Goal: Contribute content: Add original content to the website for others to see

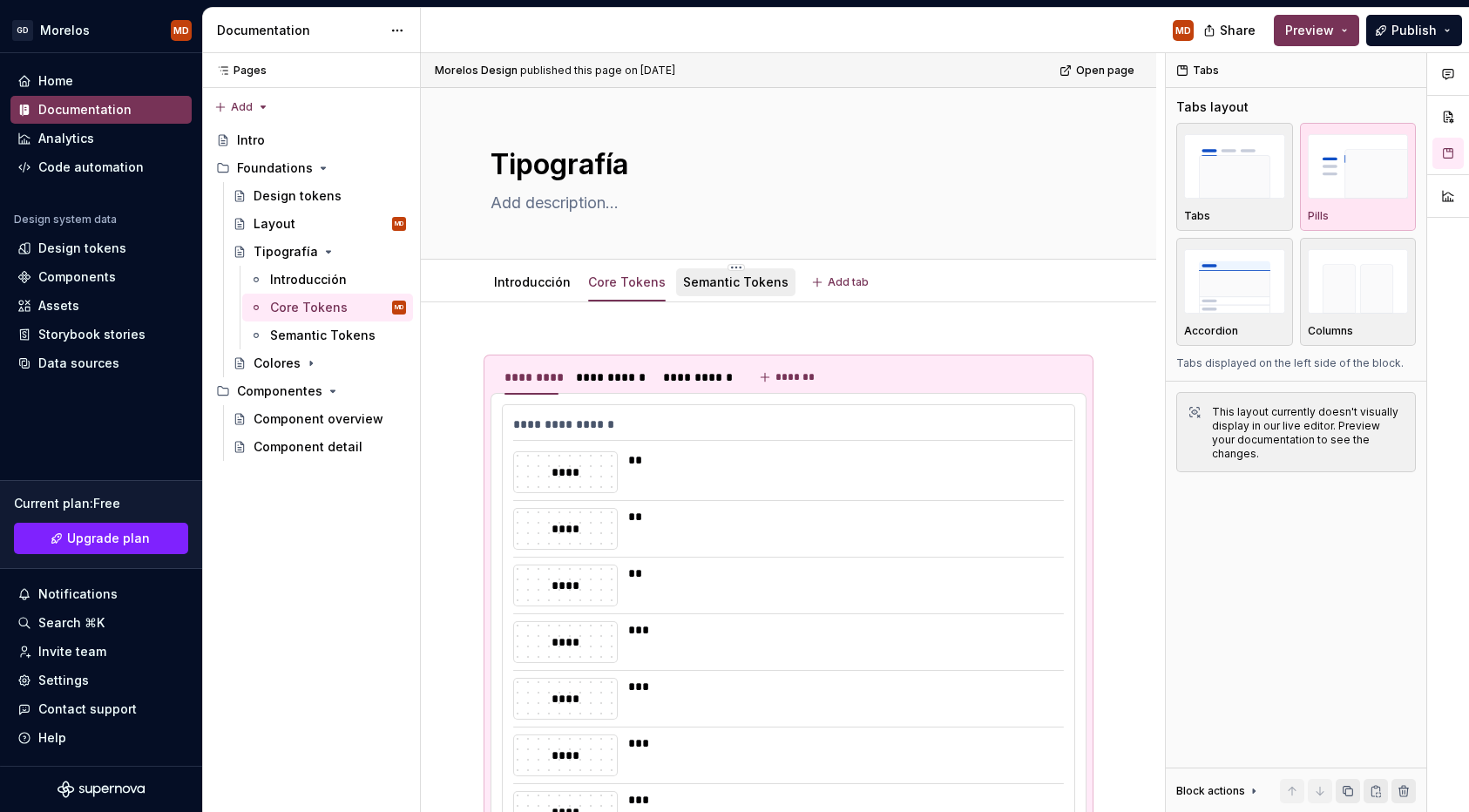
click at [718, 278] on link "Semantic Tokens" at bounding box center [735, 281] width 106 height 15
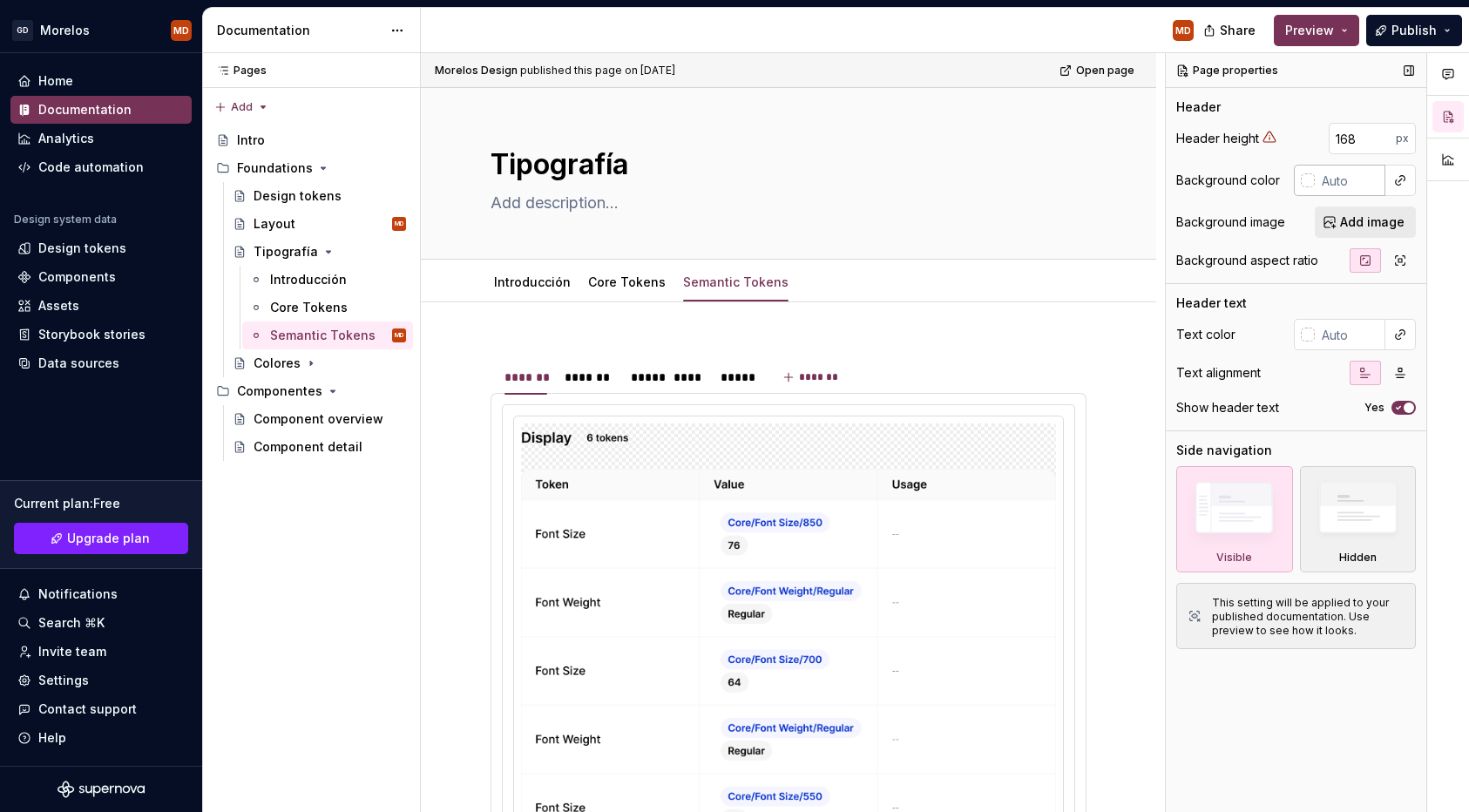
click at [1373, 184] on input "text" at bounding box center [1350, 180] width 71 height 31
click at [1408, 177] on button "button" at bounding box center [1400, 180] width 24 height 24
click at [1348, 174] on div "Comments Open comments No comments yet Select ‘Comment’ from the block context …" at bounding box center [1317, 433] width 303 height 760
click at [1348, 174] on input "text" at bounding box center [1350, 180] width 71 height 31
type textarea "*"
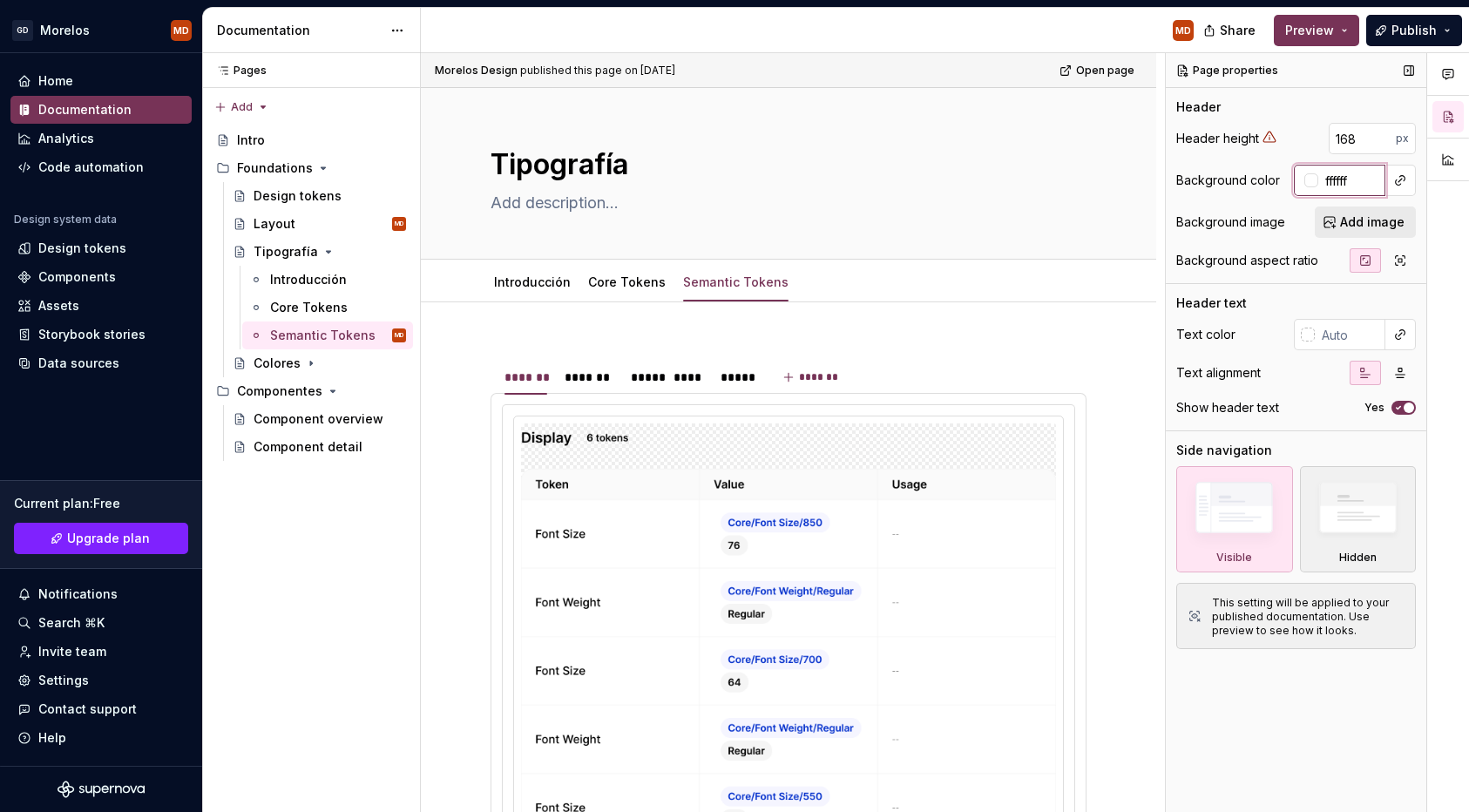
click at [1344, 175] on input "ffffff" at bounding box center [1352, 180] width 67 height 31
type input "ffffff"
type textarea "*"
type input "#FFFFFF"
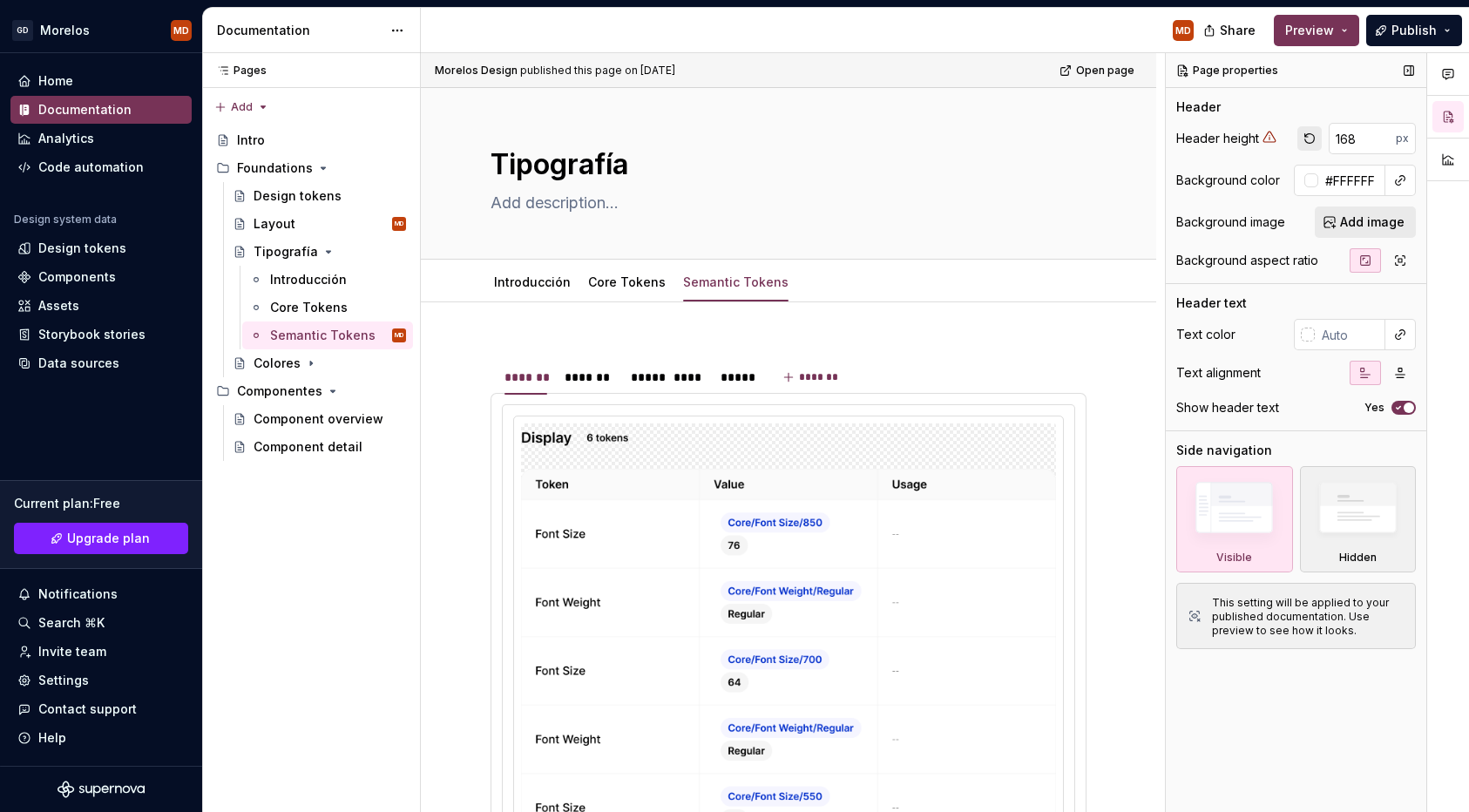
click at [1310, 142] on button "button" at bounding box center [1310, 138] width 24 height 24
type textarea "*"
click at [1310, 142] on div "Header height px" at bounding box center [1296, 139] width 240 height 31
click at [1322, 127] on div "Header height px" at bounding box center [1296, 139] width 240 height 31
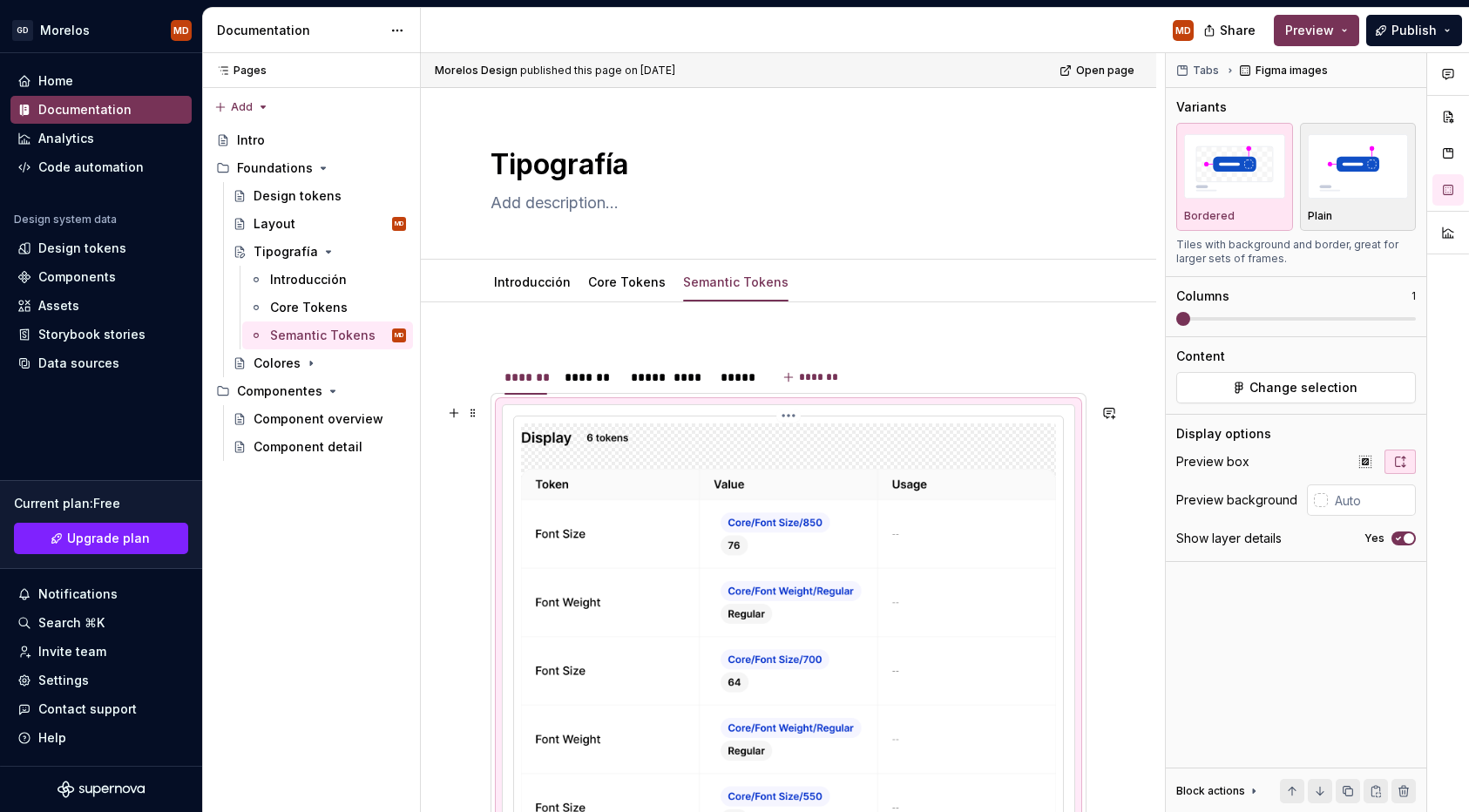
click at [665, 522] on img at bounding box center [789, 666] width 535 height 487
click at [619, 337] on div "******* ******* ***** **** ***** *******" at bounding box center [788, 785] width 735 height 966
click at [538, 339] on div "******* ******* ***** **** ***** *******" at bounding box center [788, 785] width 735 height 966
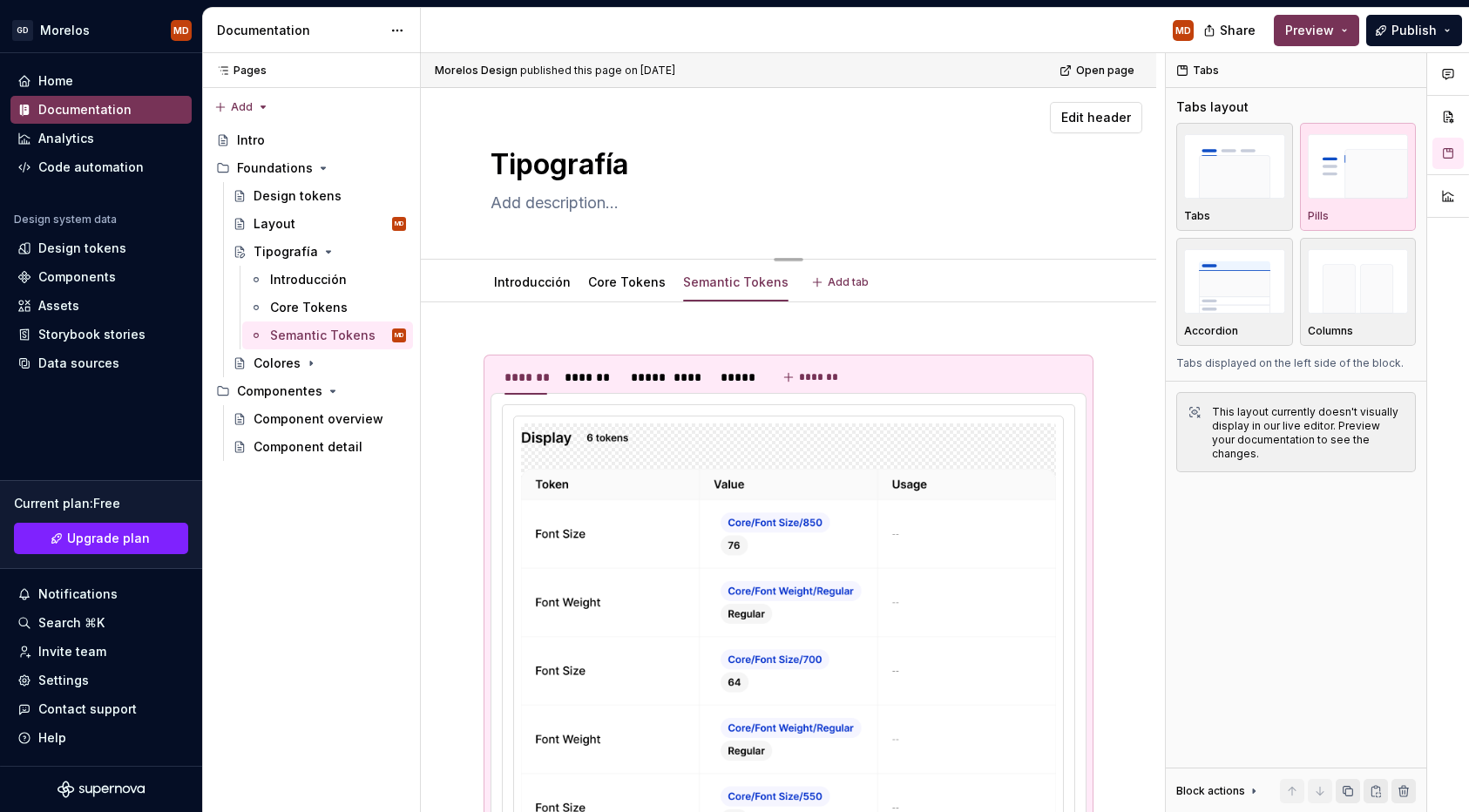
click at [728, 191] on textarea at bounding box center [785, 203] width 596 height 28
click at [562, 256] on div "Tipografía" at bounding box center [789, 173] width 596 height 170
click at [358, 510] on div "Pages Pages Add Accessibility guide for tree Page tree. Navigate the tree with …" at bounding box center [310, 433] width 218 height 760
click at [606, 280] on link "Core Tokens" at bounding box center [627, 281] width 78 height 15
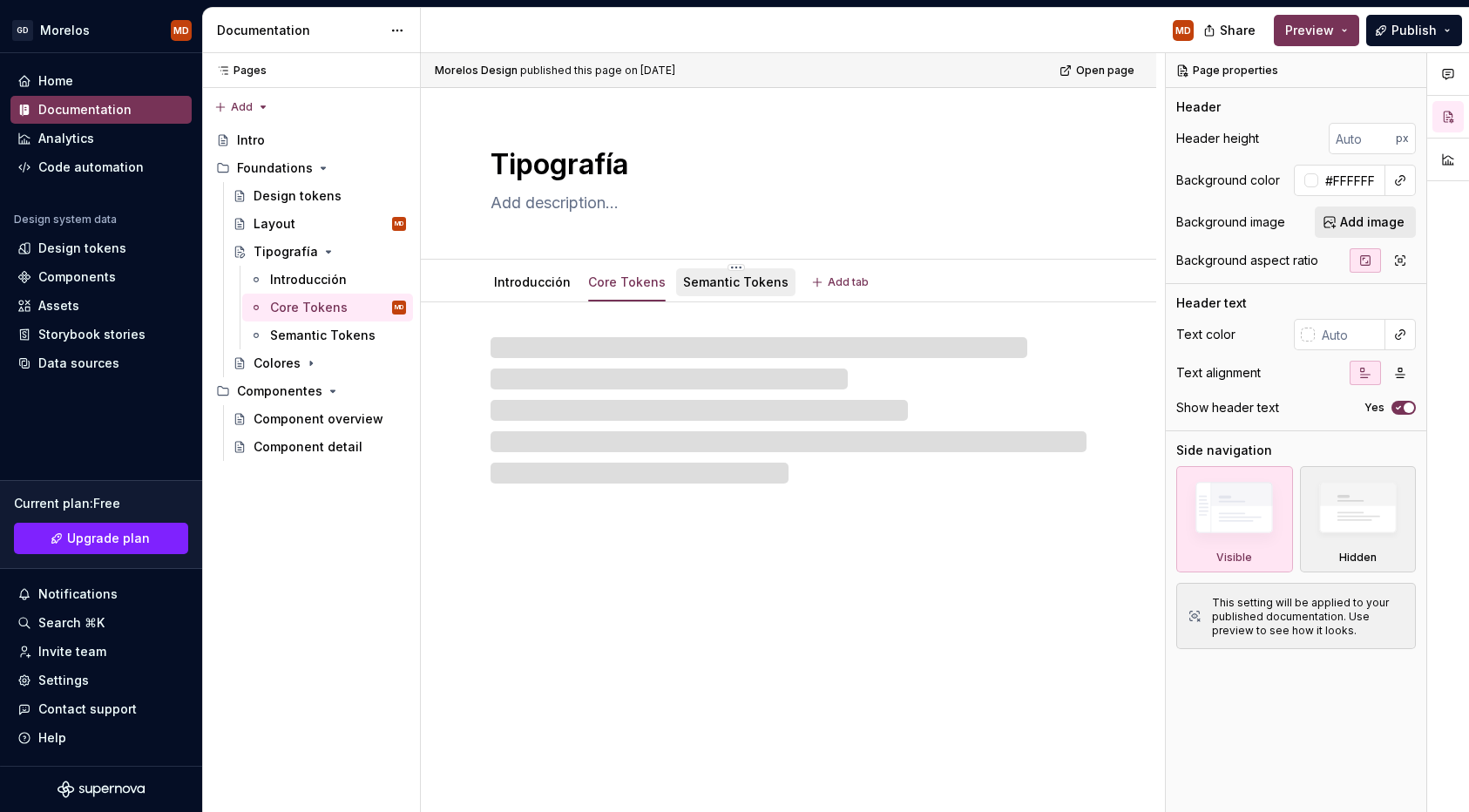
click at [745, 275] on link "Semantic Tokens" at bounding box center [735, 281] width 106 height 15
type textarea "*"
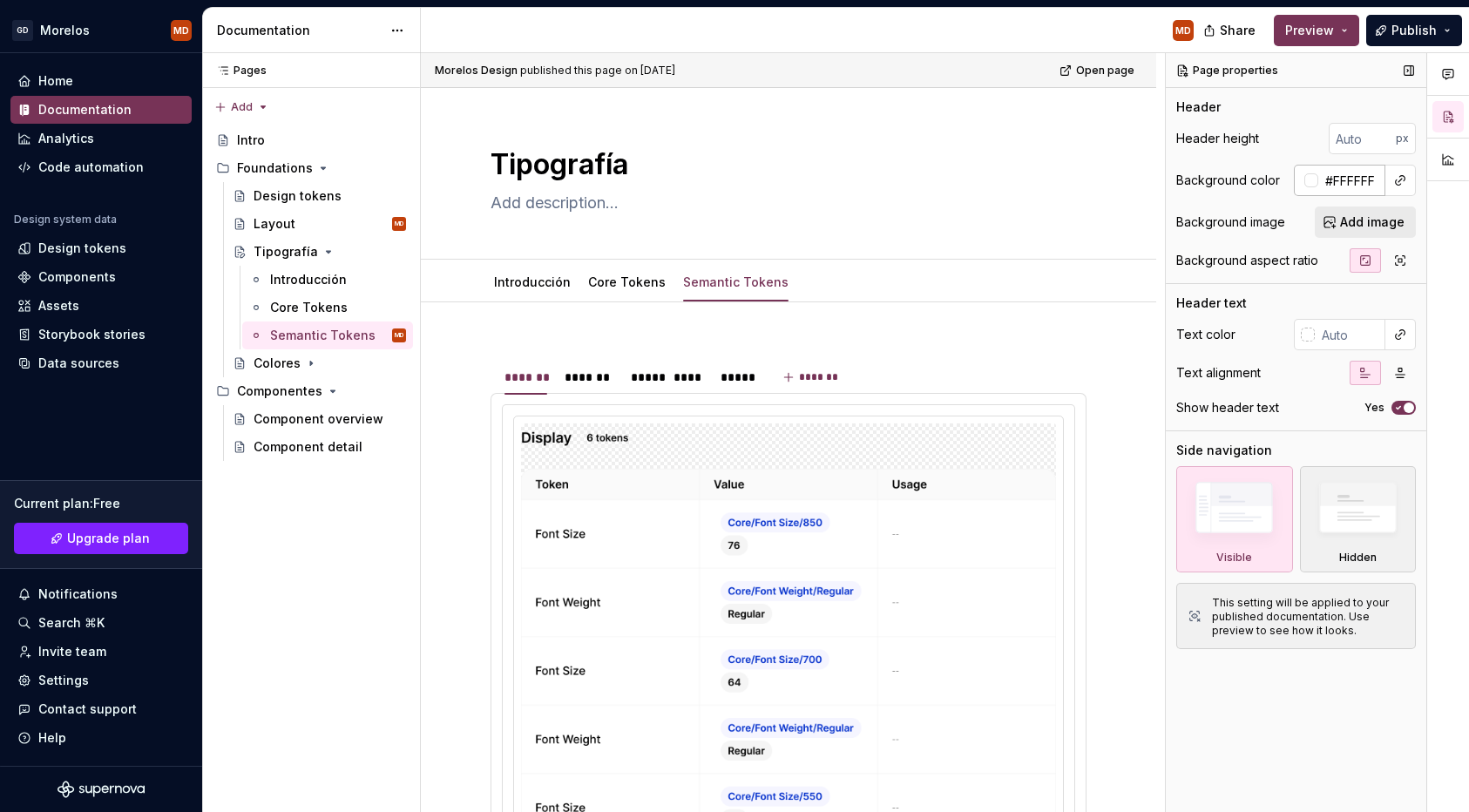
click at [1346, 174] on input "#FFFFFF" at bounding box center [1352, 180] width 67 height 31
type textarea "*"
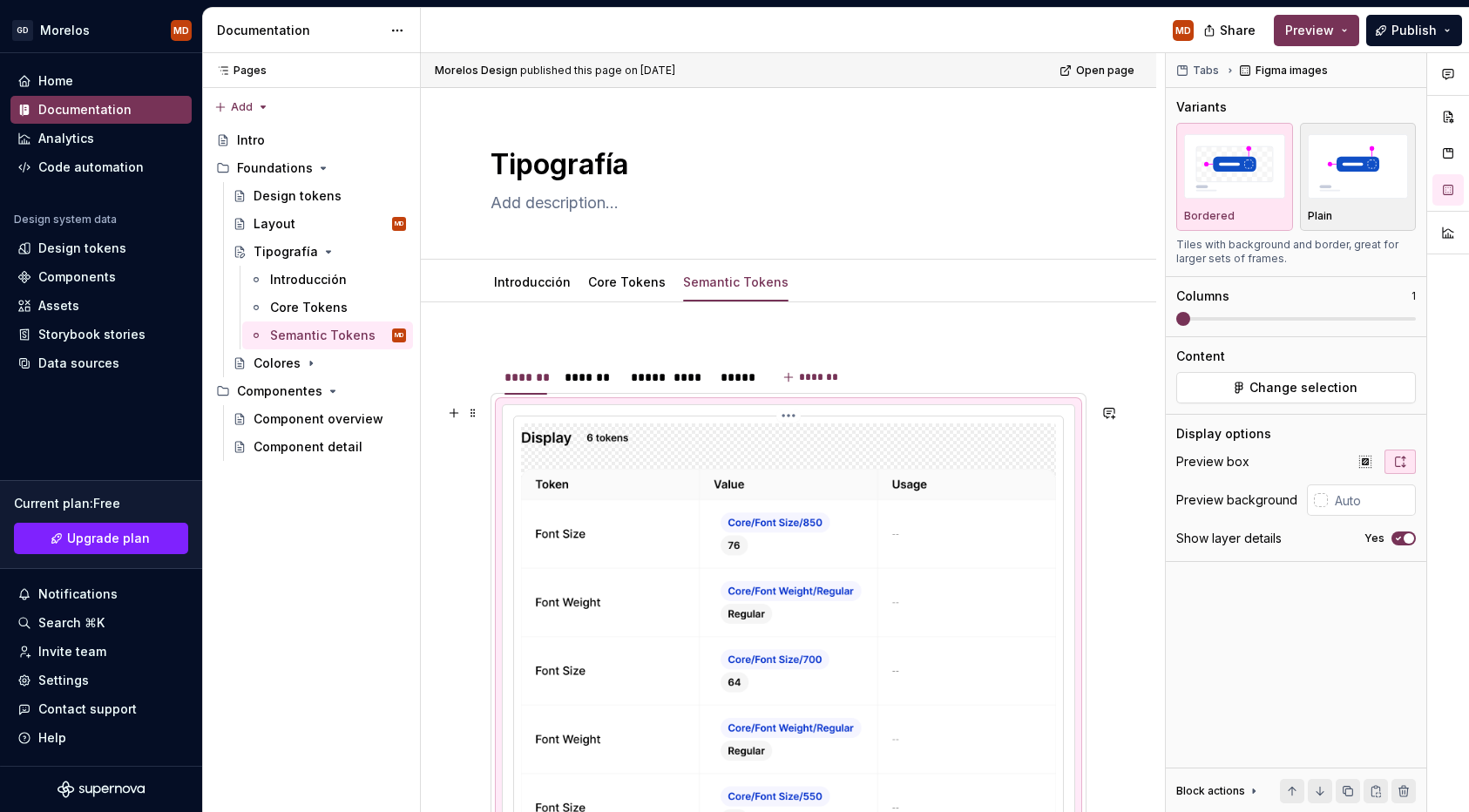
click at [611, 517] on img at bounding box center [789, 666] width 535 height 487
click at [1362, 497] on input "text" at bounding box center [1372, 500] width 88 height 31
paste input "ffffff"
type input "ffffff"
type textarea "*"
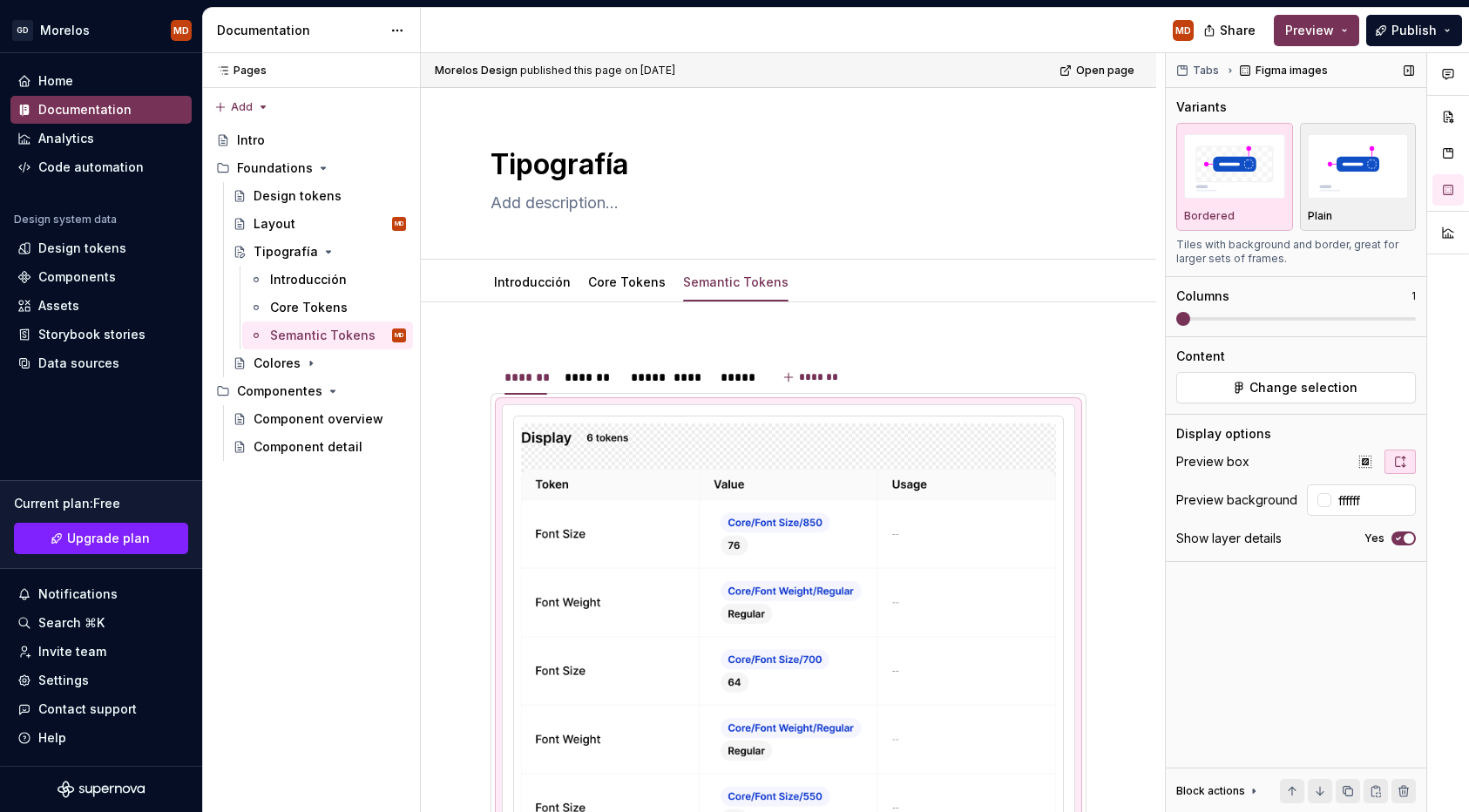
type input "#FFFFFF"
click at [1368, 609] on div "Tabs Figma images Variants Bordered Plain Tiles with background and border, gre…" at bounding box center [1296, 433] width 261 height 760
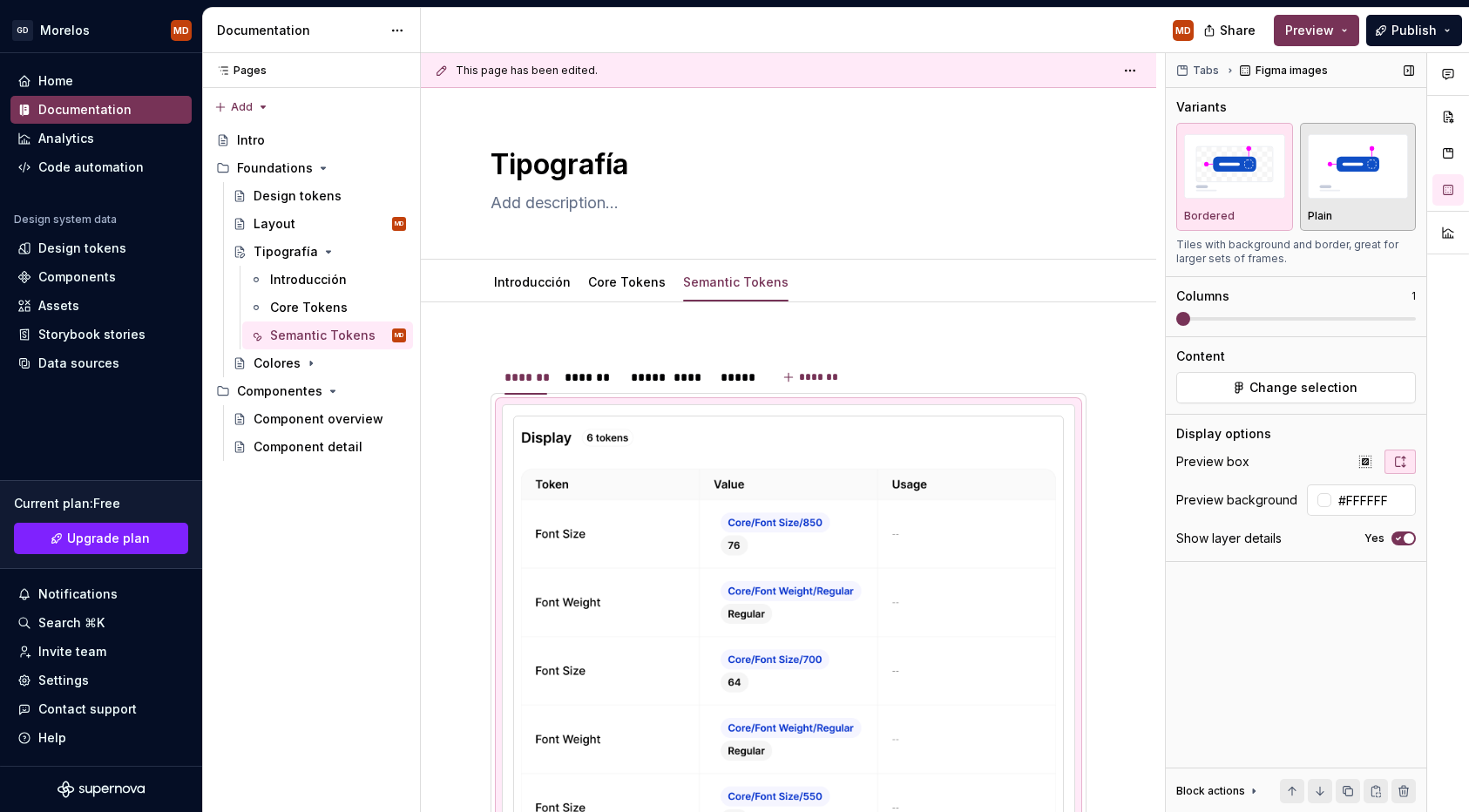
click at [1346, 209] on div "Plain" at bounding box center [1359, 216] width 101 height 14
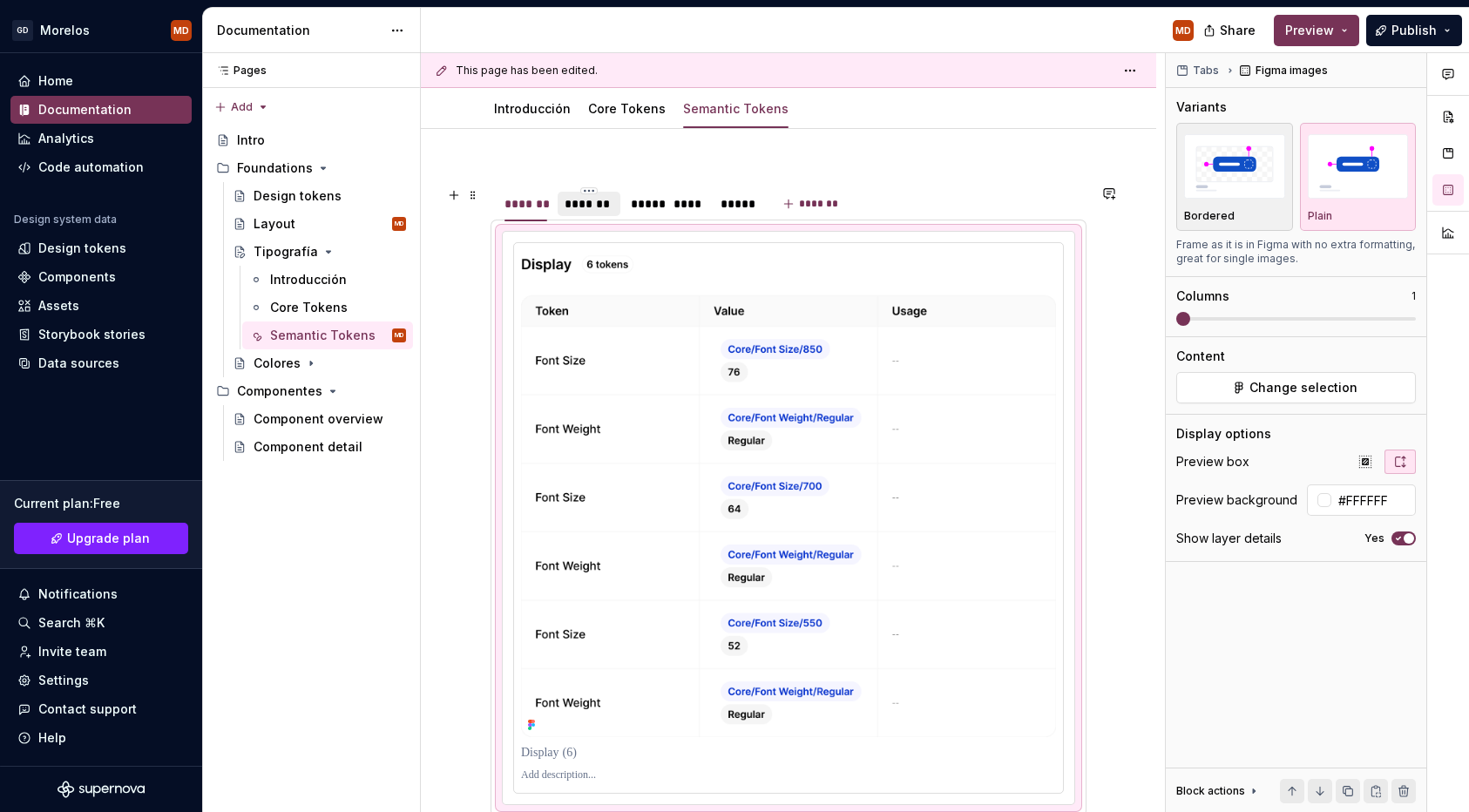
click at [611, 211] on div "*******" at bounding box center [589, 204] width 49 height 17
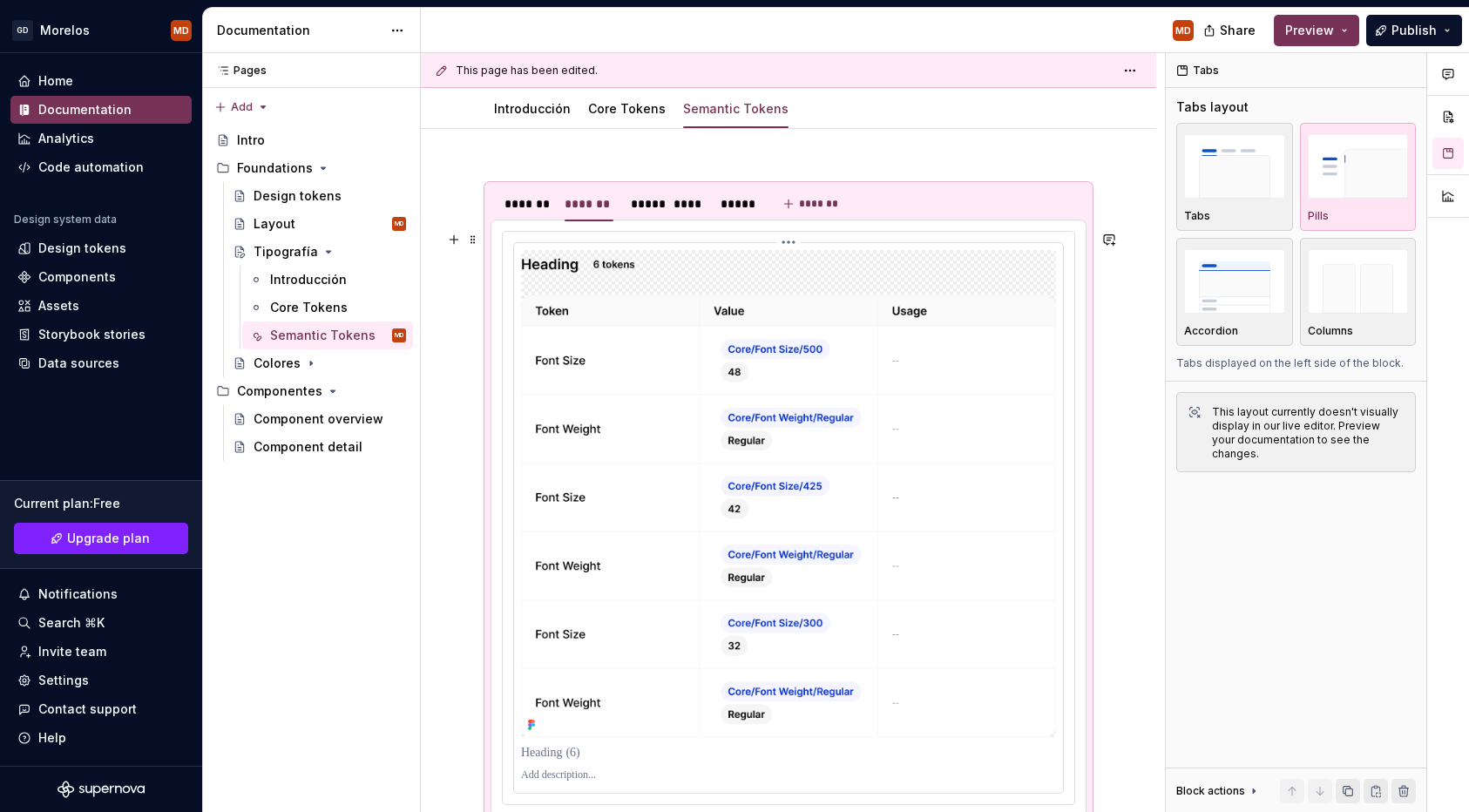
click at [759, 321] on img at bounding box center [789, 493] width 535 height 487
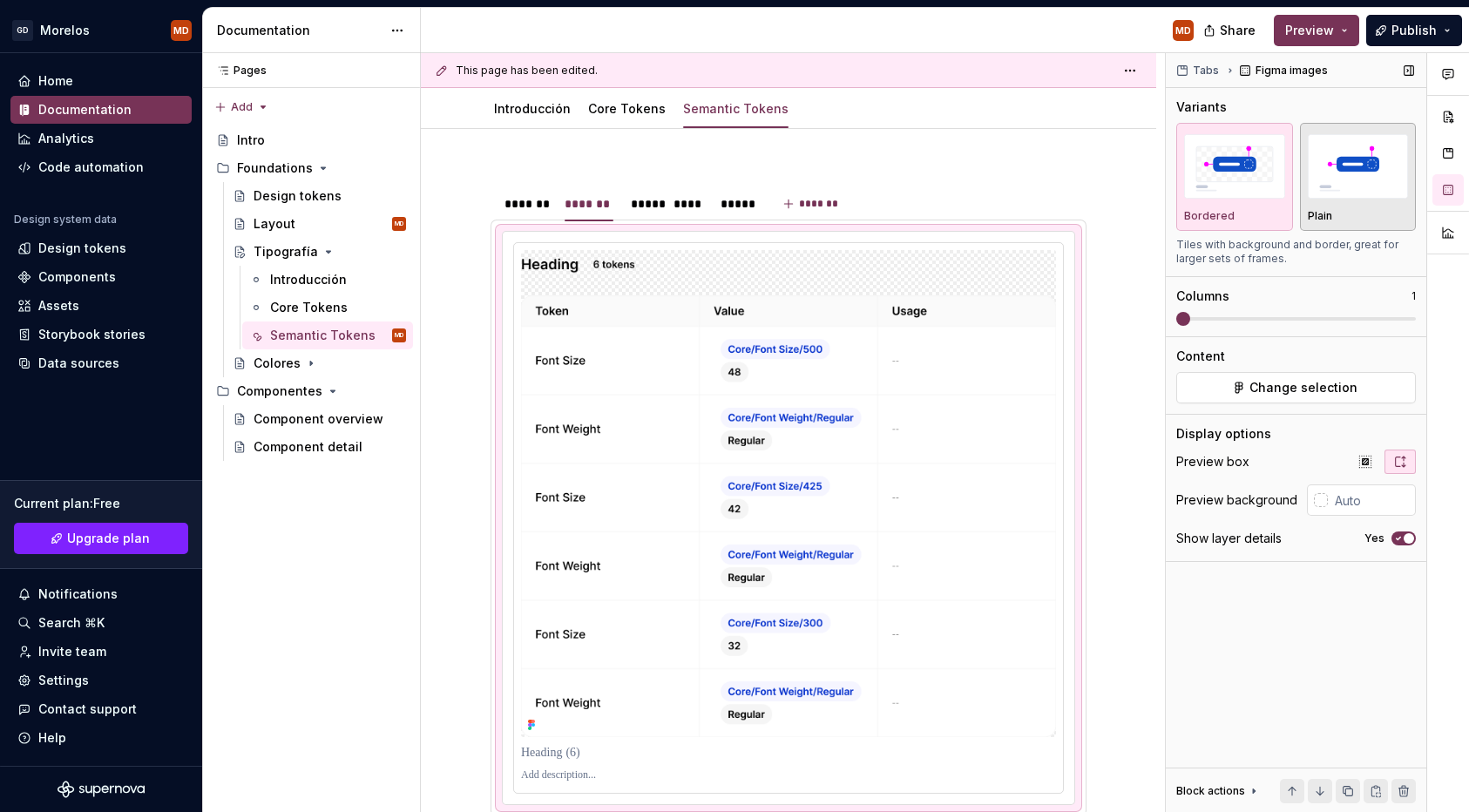
click at [1367, 159] on img "button" at bounding box center [1359, 165] width 101 height 64
click at [646, 211] on div "*****" at bounding box center [644, 204] width 26 height 17
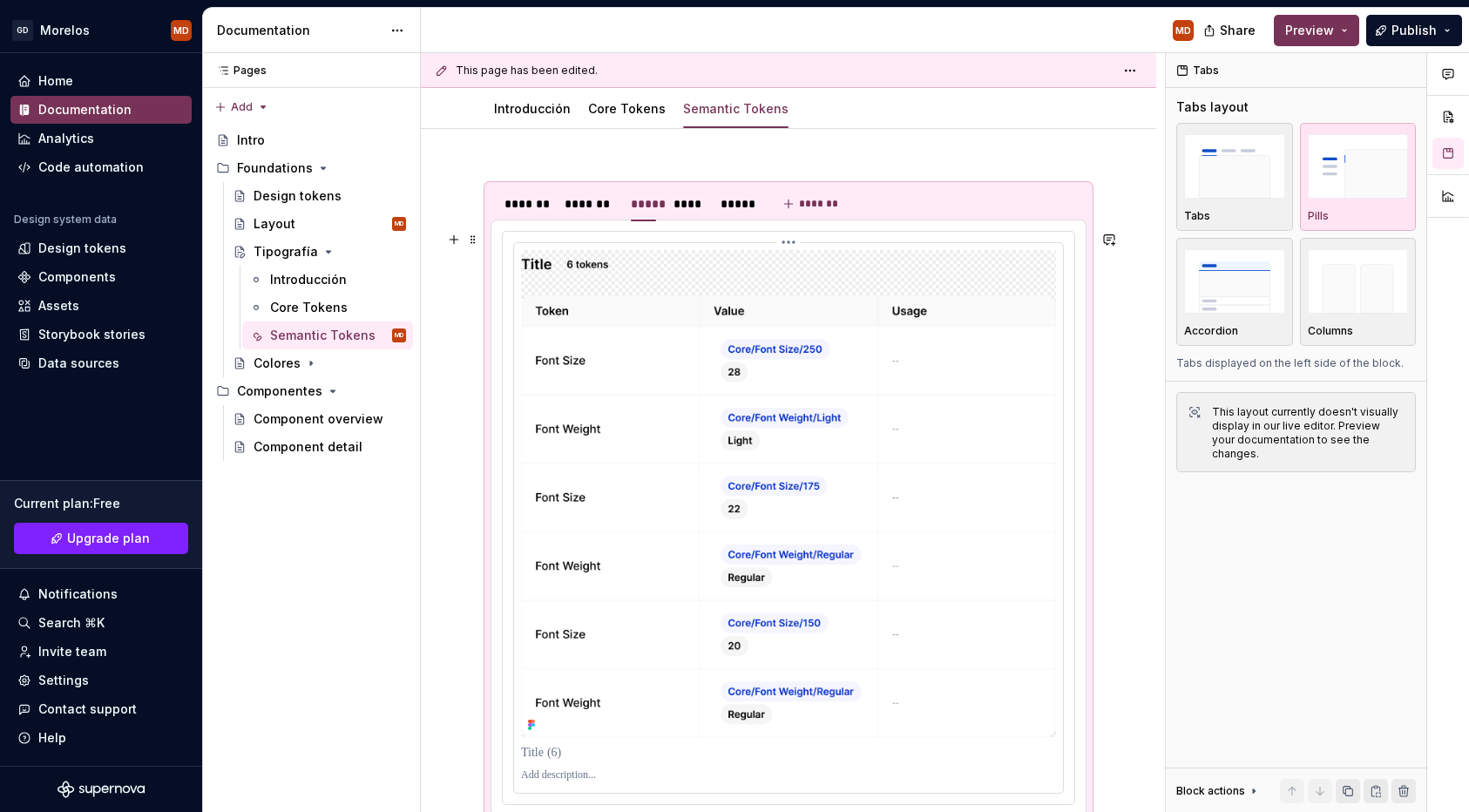
click at [731, 307] on img at bounding box center [789, 493] width 535 height 487
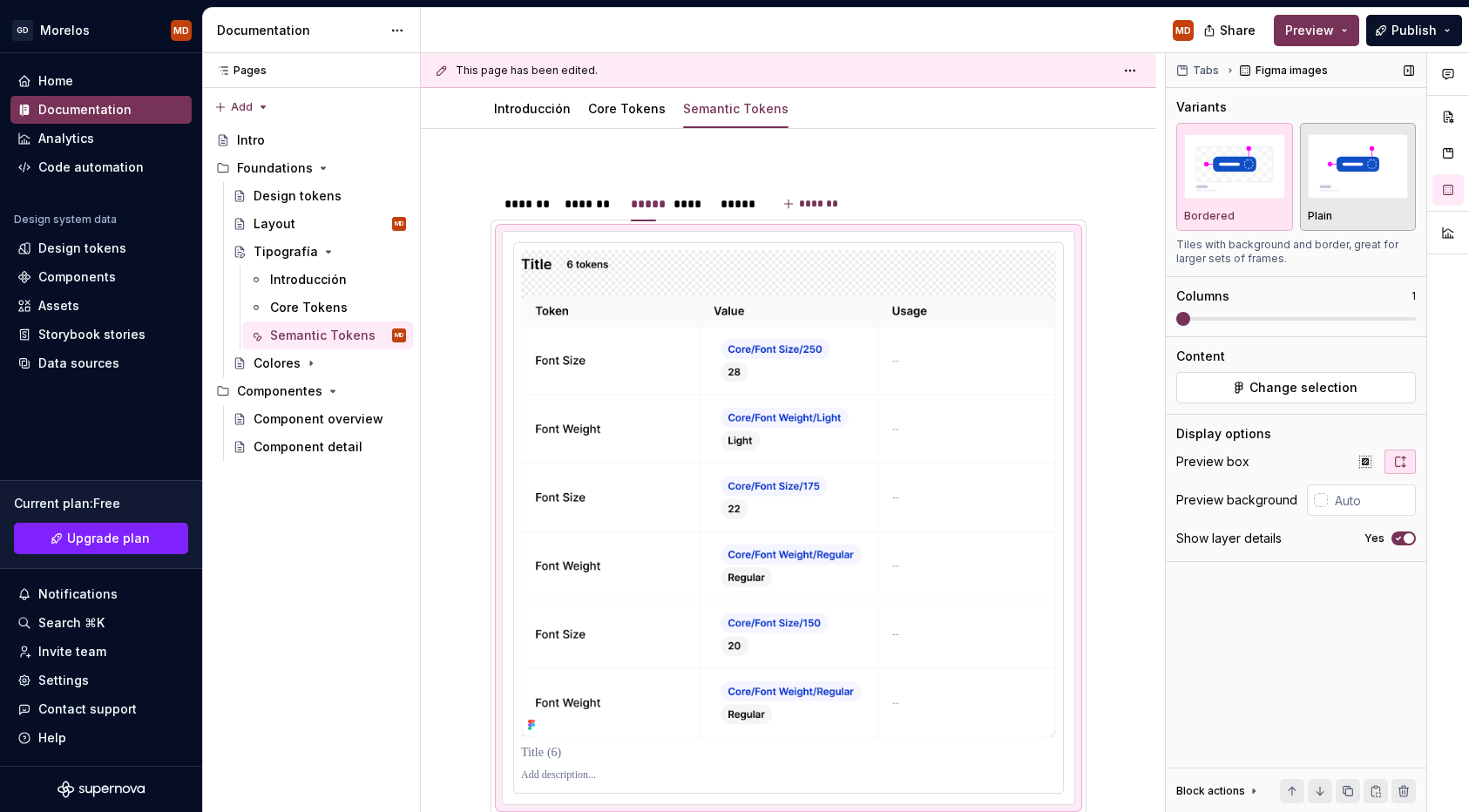
click at [1351, 145] on img "button" at bounding box center [1359, 165] width 101 height 64
click at [691, 200] on div "****" at bounding box center [688, 204] width 30 height 17
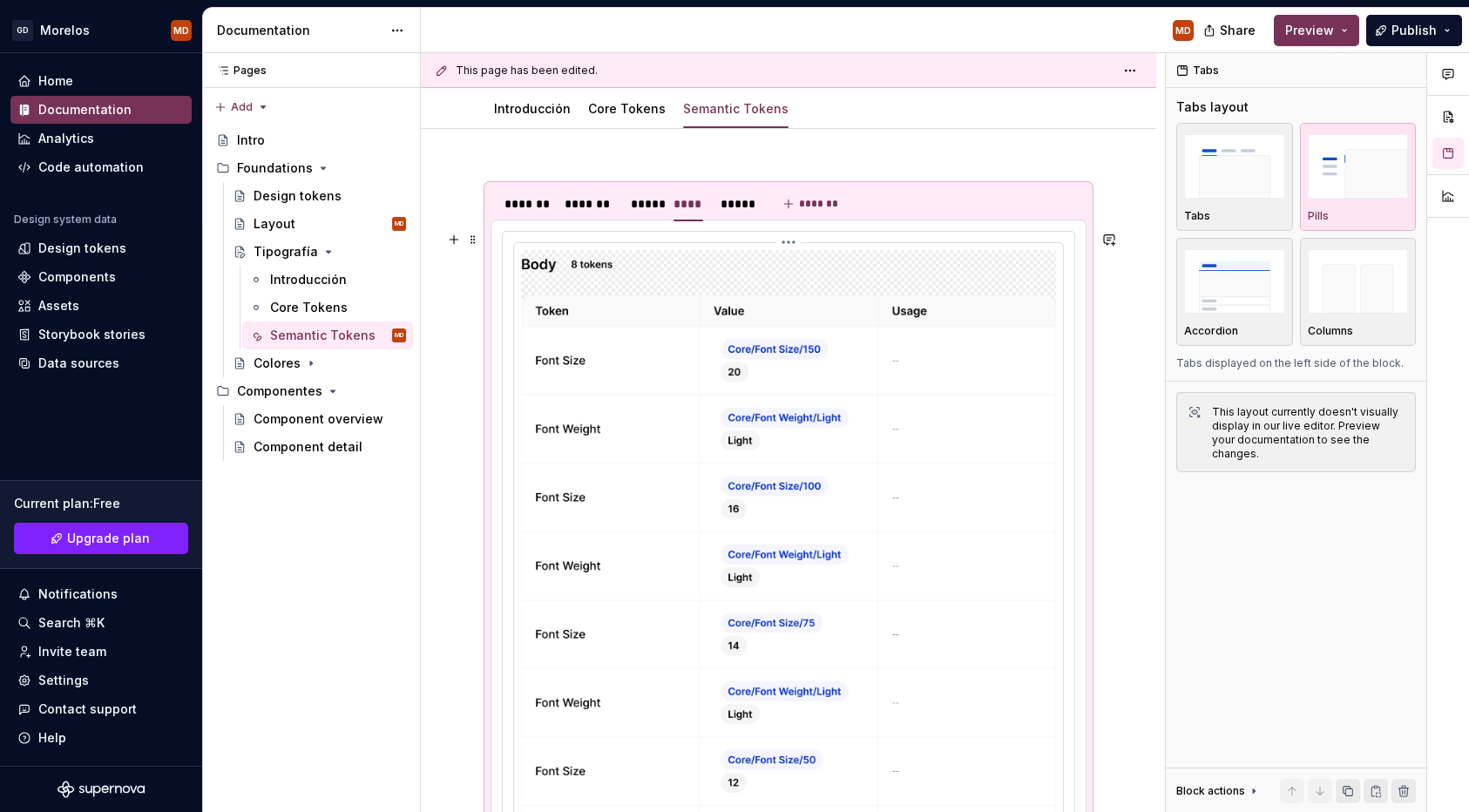
click at [733, 267] on img at bounding box center [789, 561] width 535 height 623
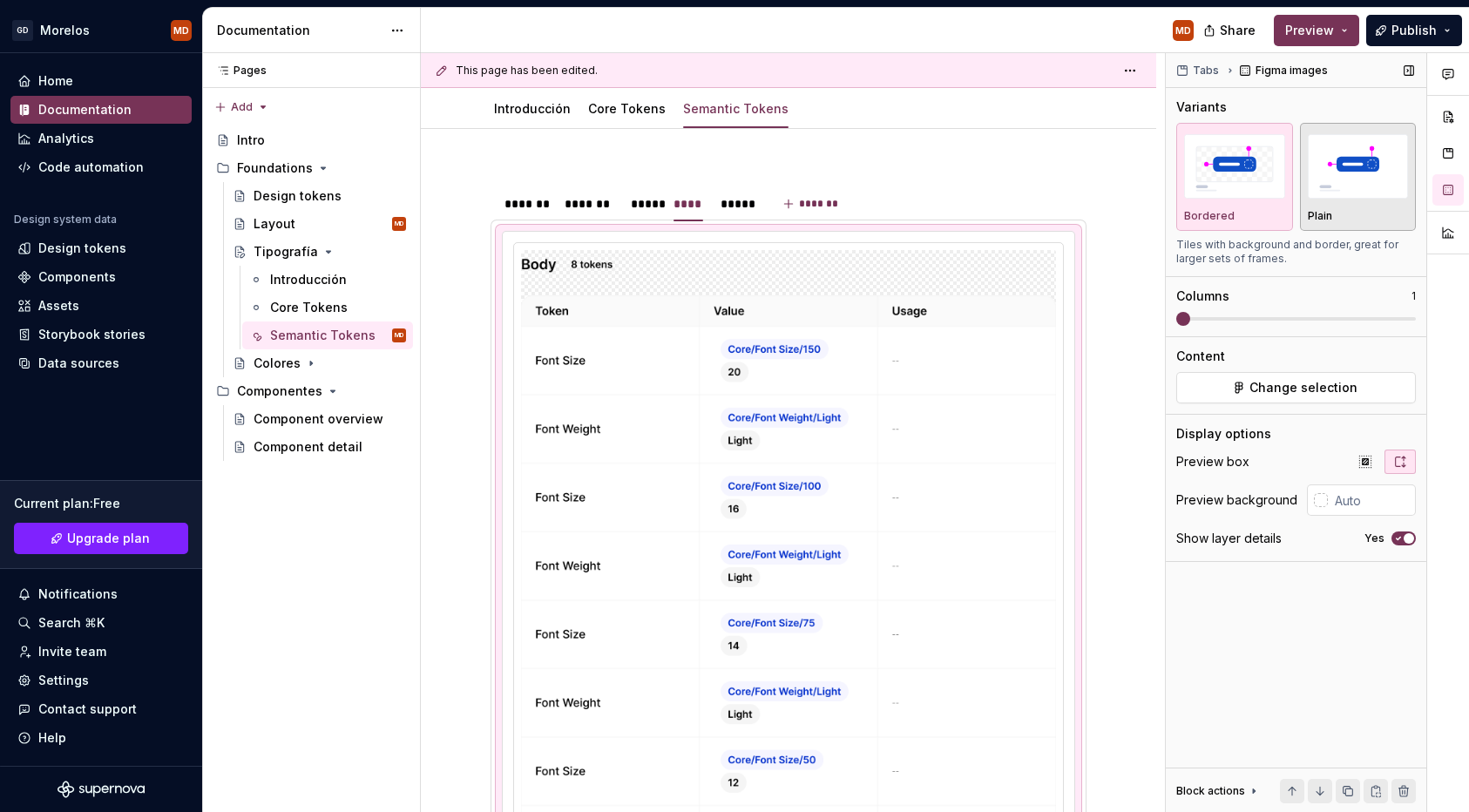
click at [1346, 157] on img "button" at bounding box center [1359, 165] width 101 height 64
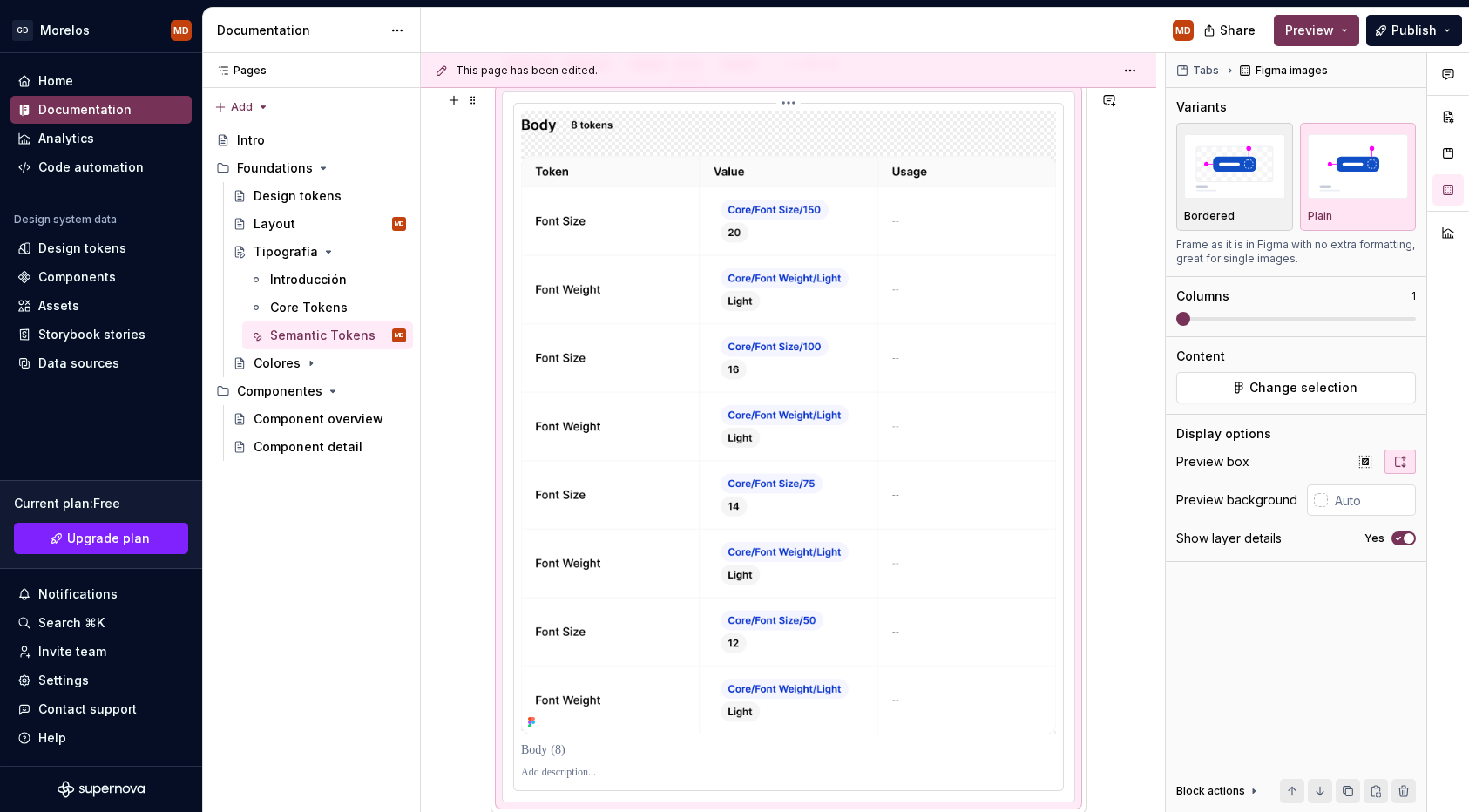
click at [783, 146] on img at bounding box center [789, 422] width 535 height 623
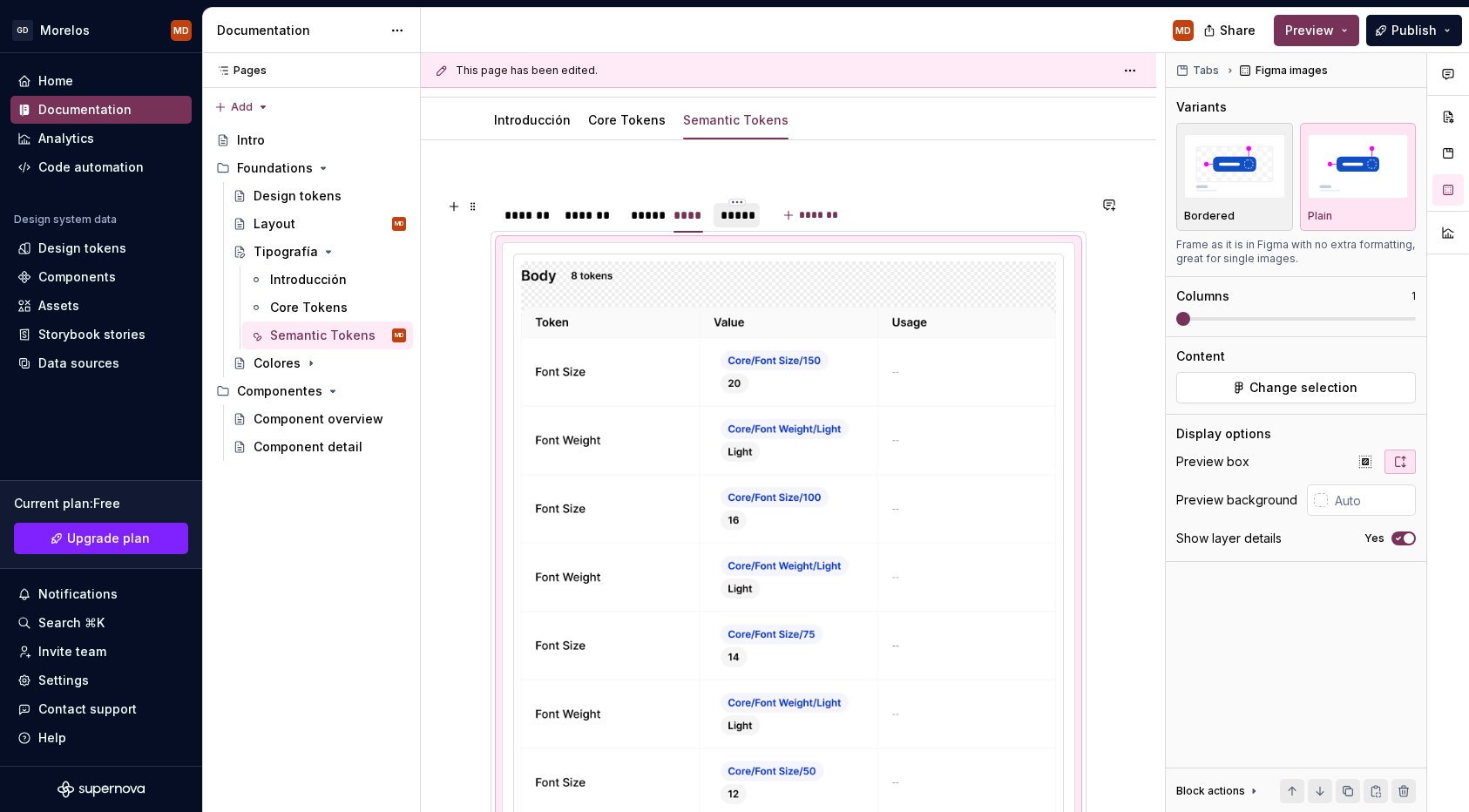
click at [745, 221] on div "*****" at bounding box center [736, 215] width 31 height 17
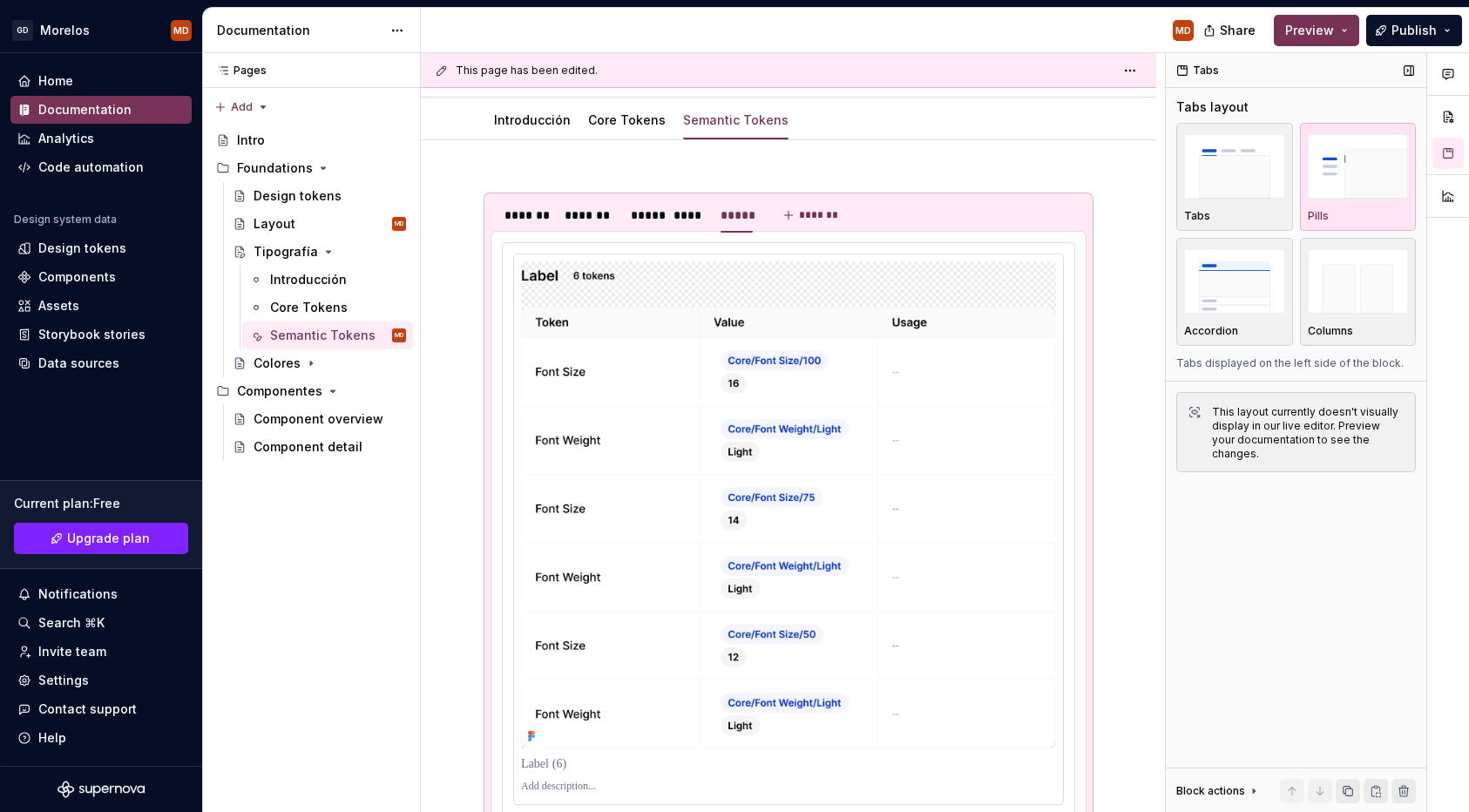
click at [1305, 201] on button "Pills" at bounding box center [1359, 177] width 117 height 108
click at [859, 315] on img at bounding box center [789, 504] width 535 height 487
click at [1347, 163] on img "button" at bounding box center [1359, 165] width 101 height 64
click at [950, 367] on img at bounding box center [789, 504] width 535 height 487
click at [758, 267] on img at bounding box center [789, 504] width 535 height 487
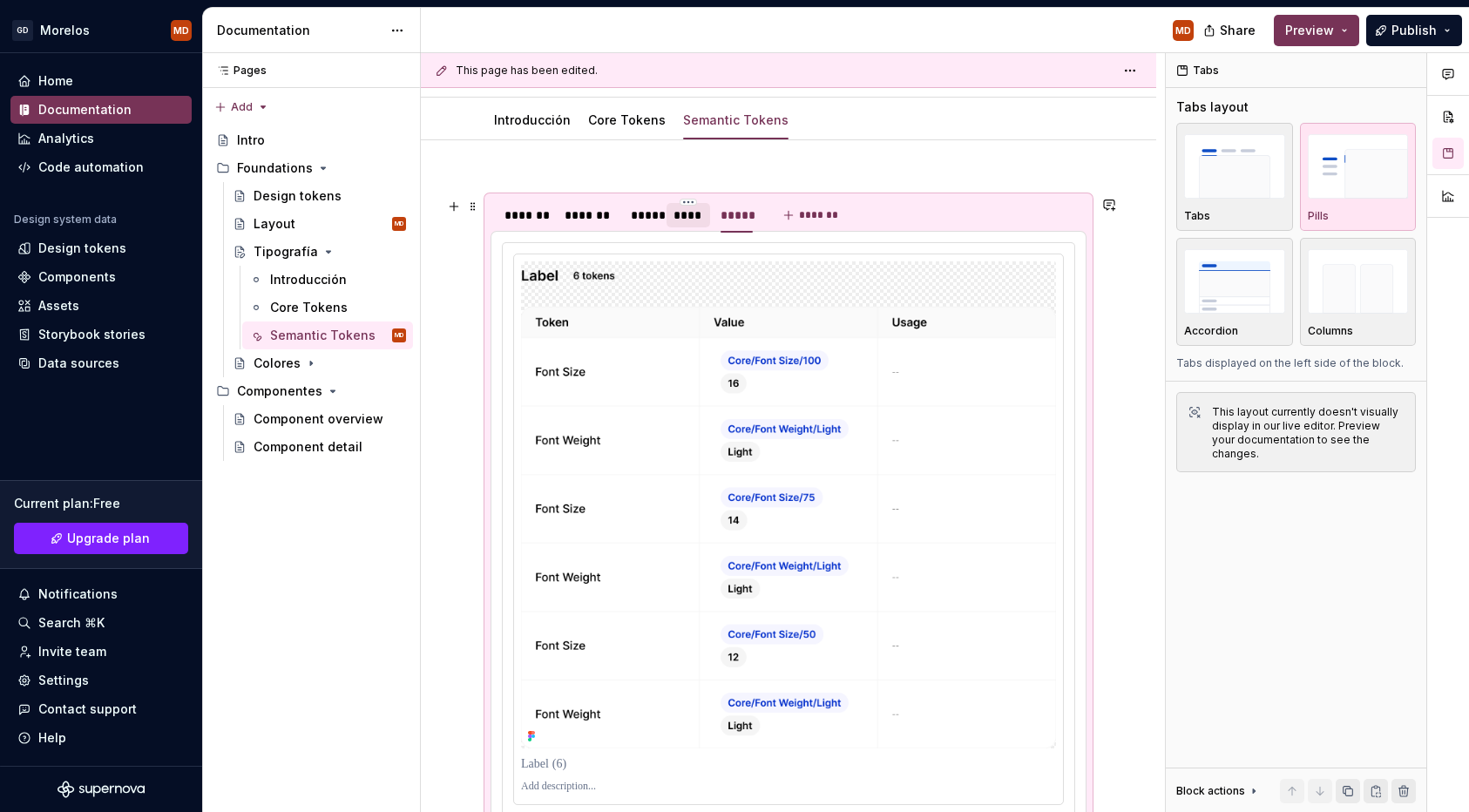
click at [686, 223] on div "****" at bounding box center [688, 215] width 30 height 17
click at [791, 323] on img at bounding box center [789, 504] width 535 height 487
click at [762, 422] on img at bounding box center [789, 504] width 535 height 487
click at [468, 330] on div "This page has been edited. Tipografía Edit header Introducción Core Tokens Sema…" at bounding box center [792, 433] width 744 height 760
click at [523, 300] on img at bounding box center [789, 504] width 535 height 487
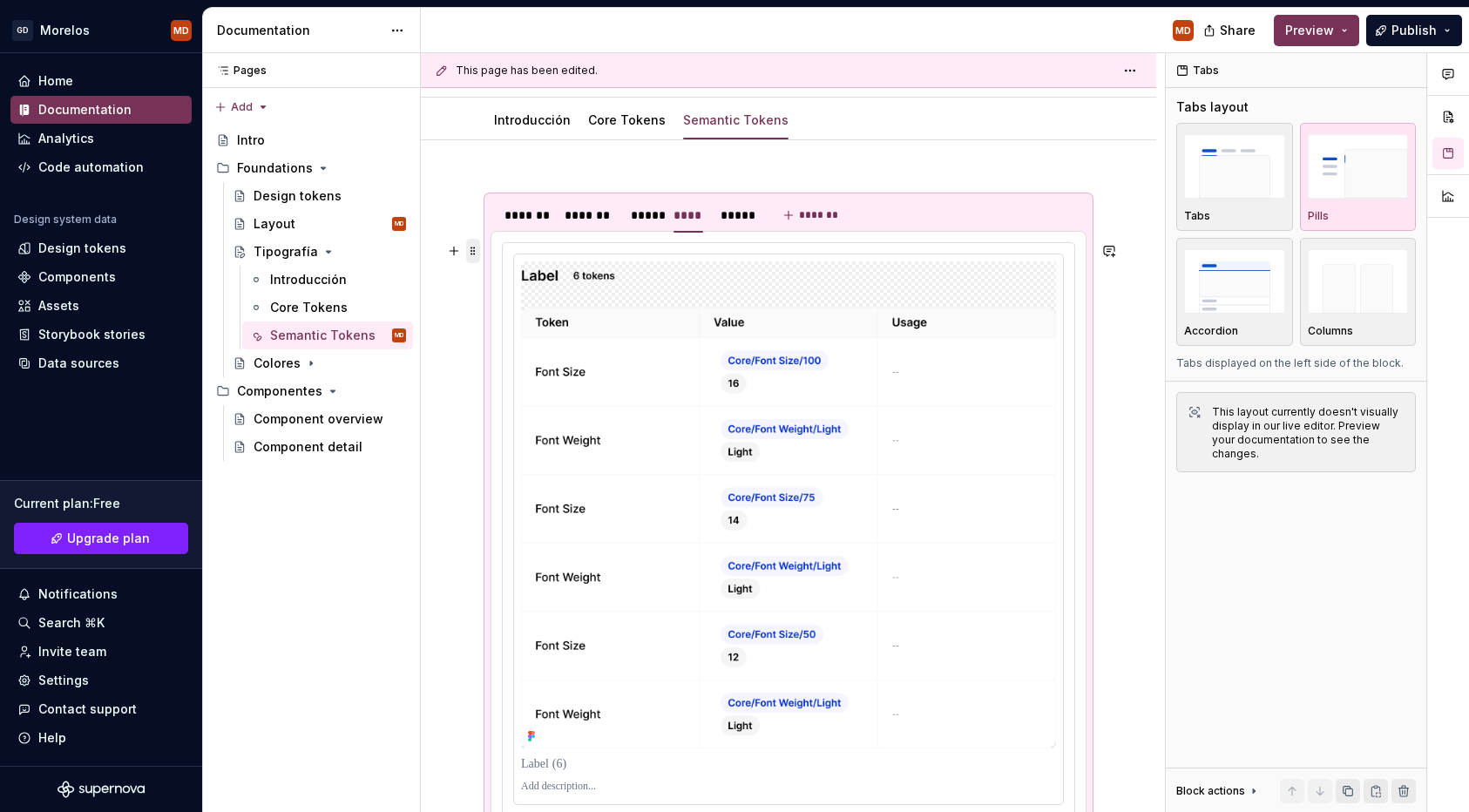
click at [473, 248] on span at bounding box center [473, 251] width 14 height 24
click at [547, 228] on div "*******" at bounding box center [526, 215] width 57 height 28
drag, startPoint x: 1098, startPoint y: 331, endPoint x: 975, endPoint y: 441, distance: 165.0
click at [975, 441] on div "This page has been edited. Tipografía Edit header Introducción Core Tokens Sema…" at bounding box center [792, 433] width 744 height 760
click at [975, 441] on img at bounding box center [789, 504] width 535 height 487
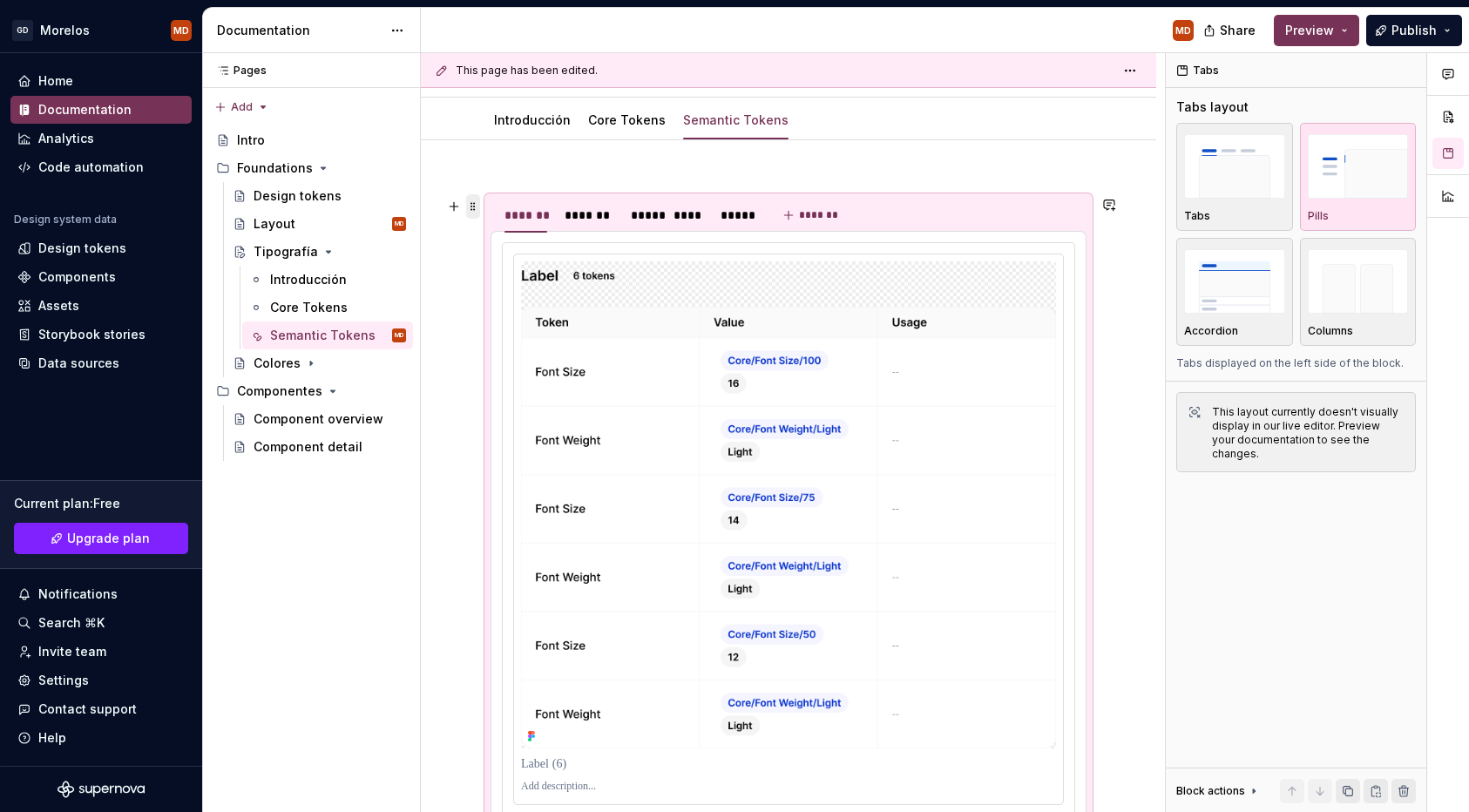
click at [472, 210] on span at bounding box center [473, 206] width 14 height 24
click at [539, 166] on div "******* ******* ***** **** ***** *******" at bounding box center [788, 622] width 735 height 966
click at [631, 107] on div "Core Tokens" at bounding box center [627, 121] width 92 height 28
click at [651, 119] on link "Core Tokens" at bounding box center [627, 120] width 78 height 15
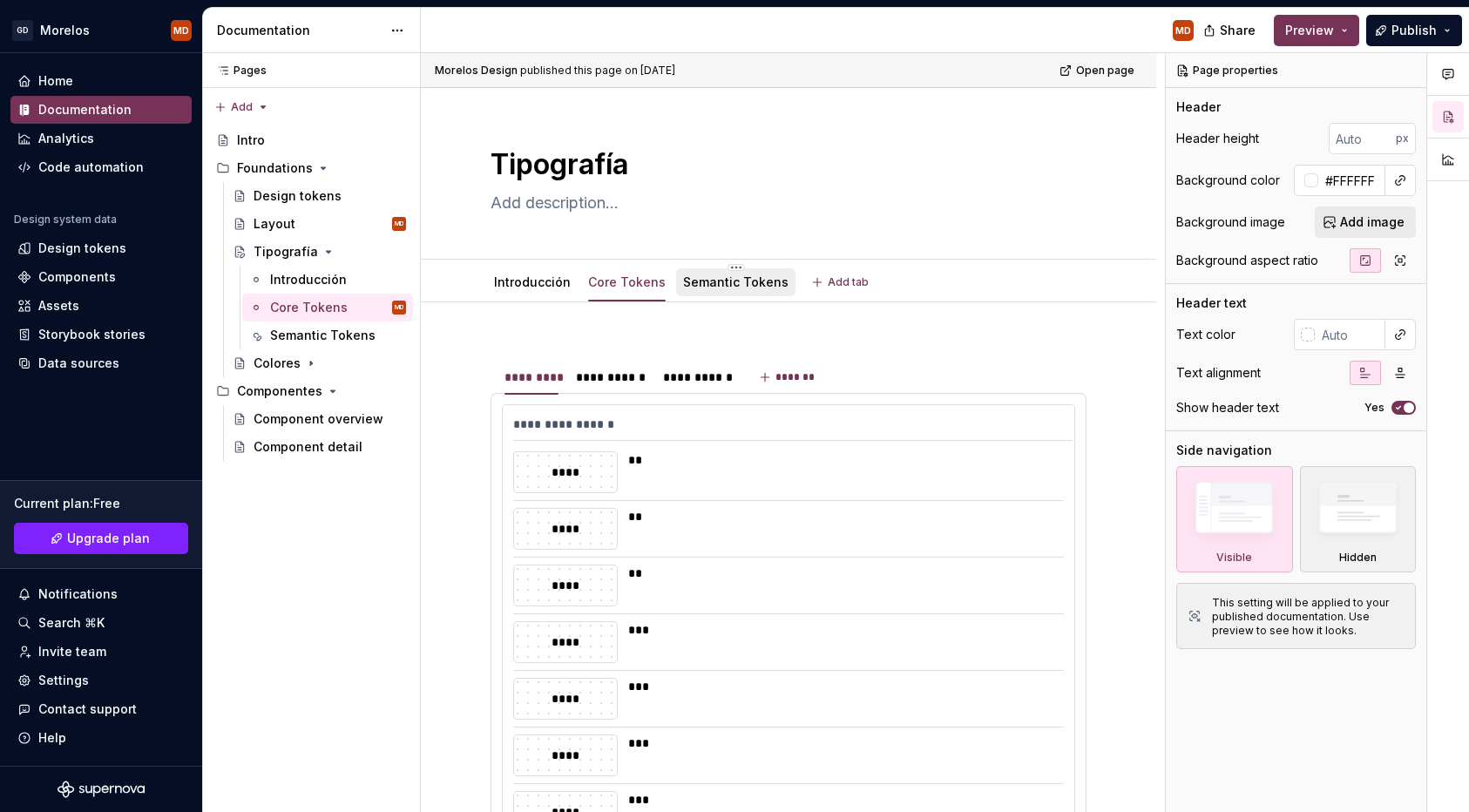
click at [715, 279] on link "Semantic Tokens" at bounding box center [735, 281] width 106 height 15
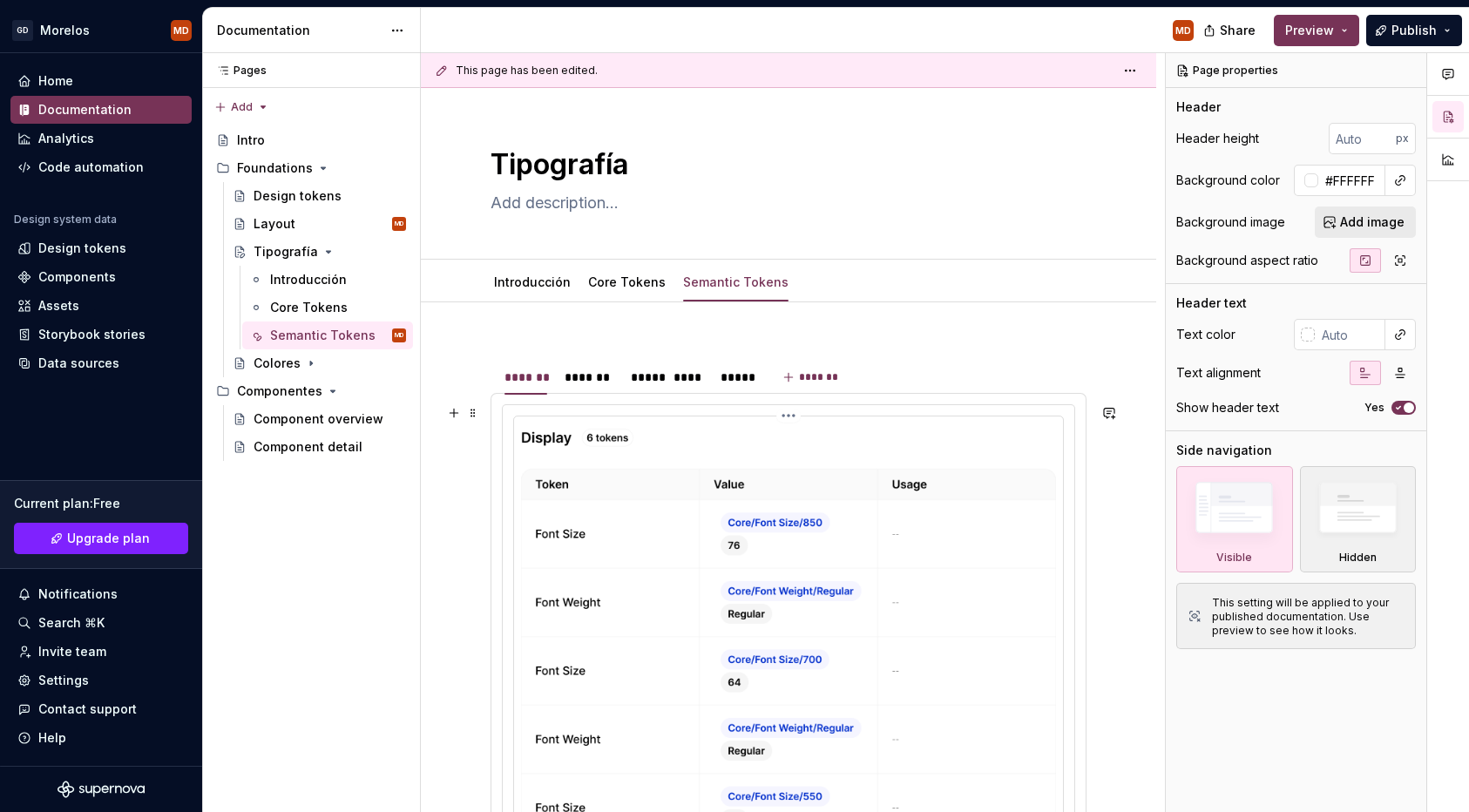
click at [710, 481] on img at bounding box center [789, 666] width 535 height 487
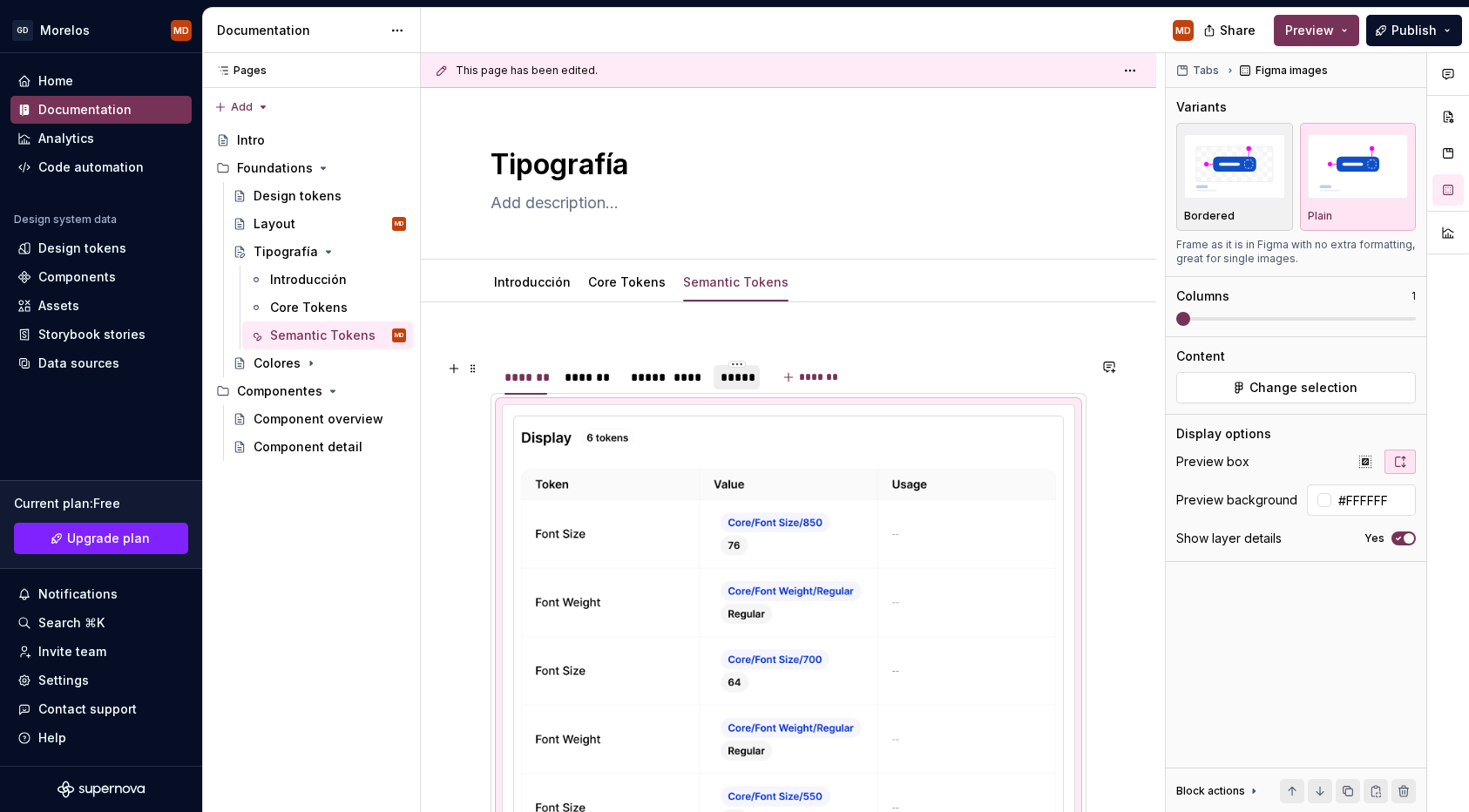
click at [739, 384] on div "*****" at bounding box center [736, 378] width 31 height 17
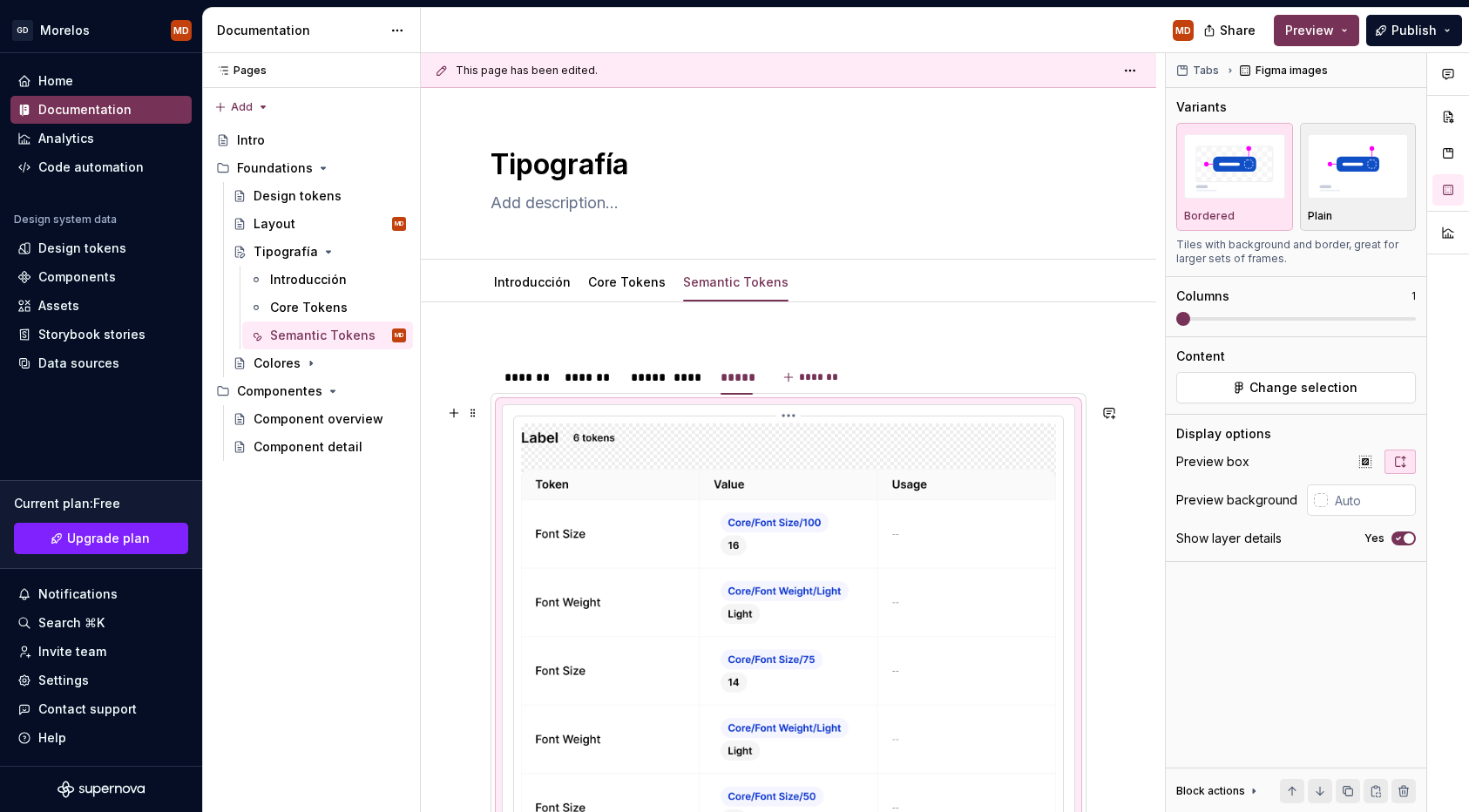
click at [740, 451] on img at bounding box center [789, 666] width 535 height 487
click at [1305, 190] on button "Plain" at bounding box center [1359, 177] width 117 height 108
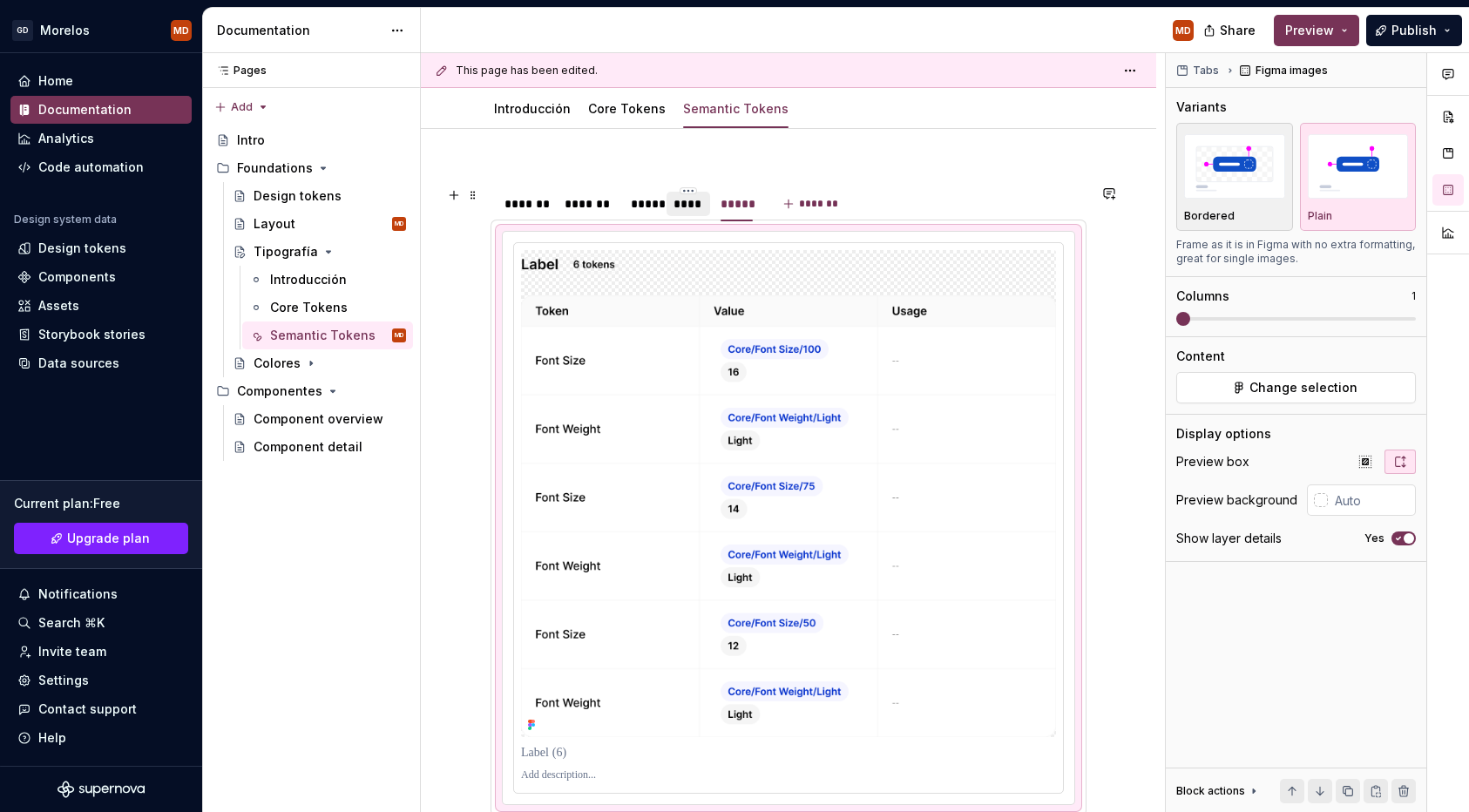
click at [680, 210] on div "****" at bounding box center [688, 204] width 30 height 17
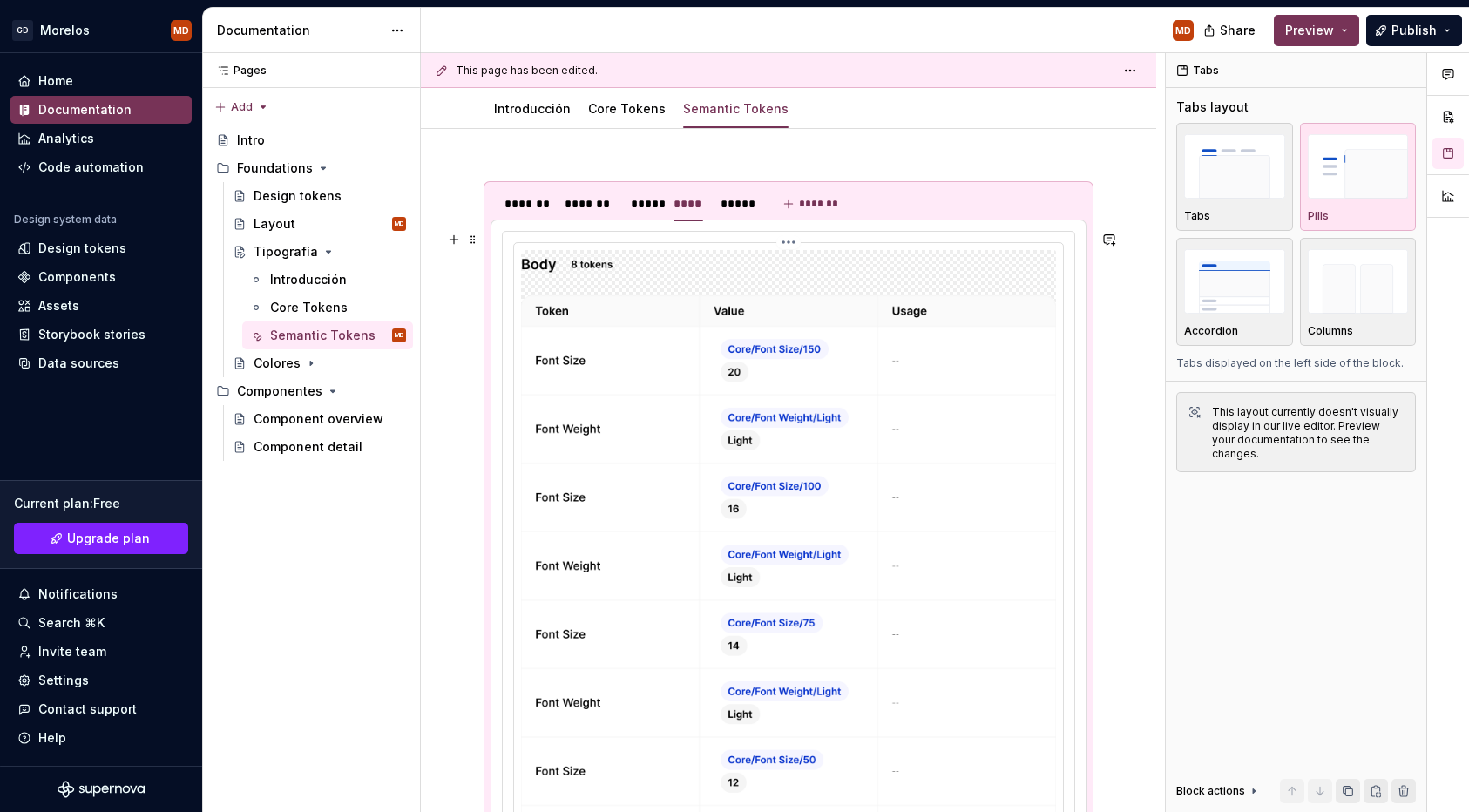
click at [943, 277] on img at bounding box center [789, 561] width 535 height 623
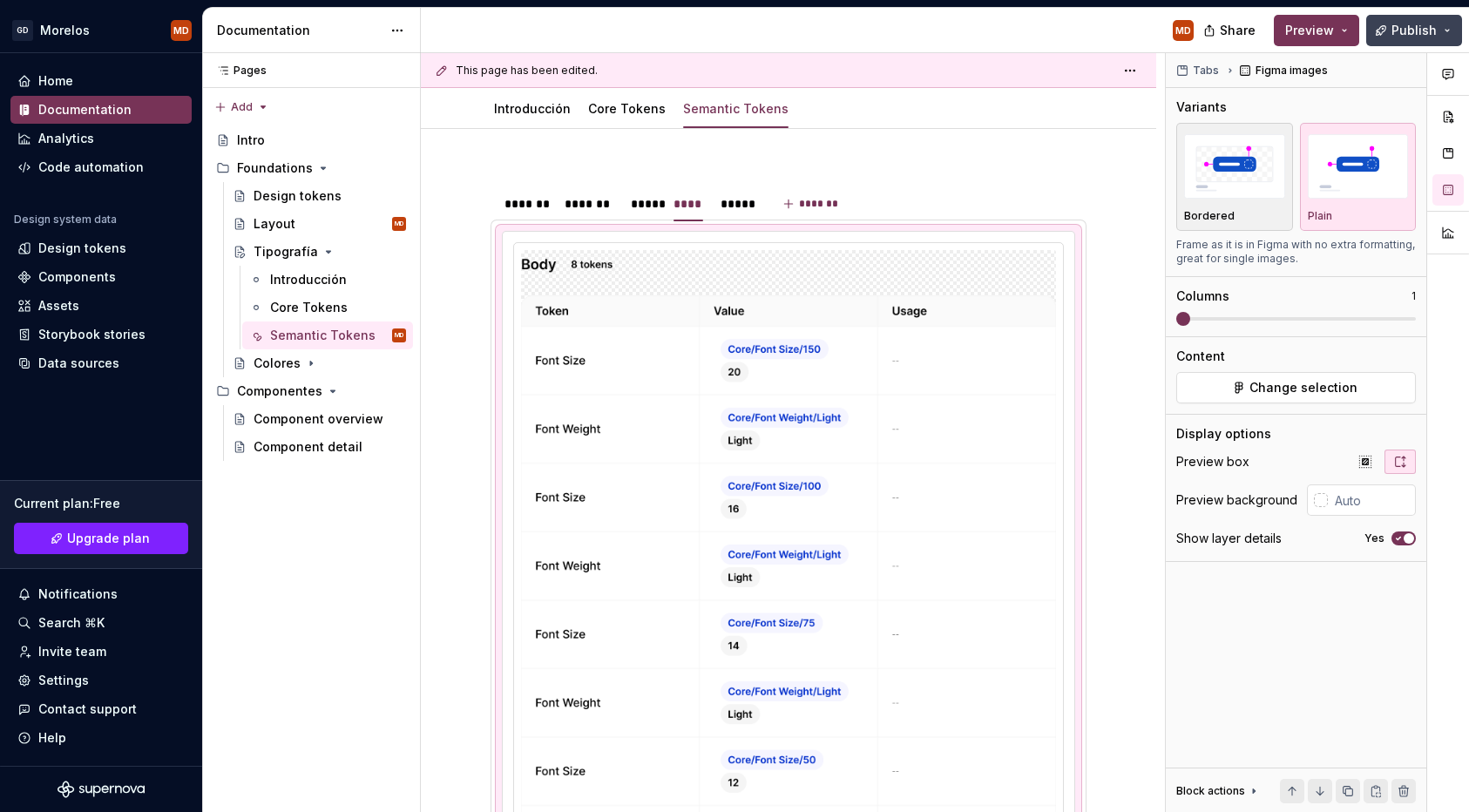
click at [1398, 26] on span "Publish" at bounding box center [1414, 31] width 45 height 17
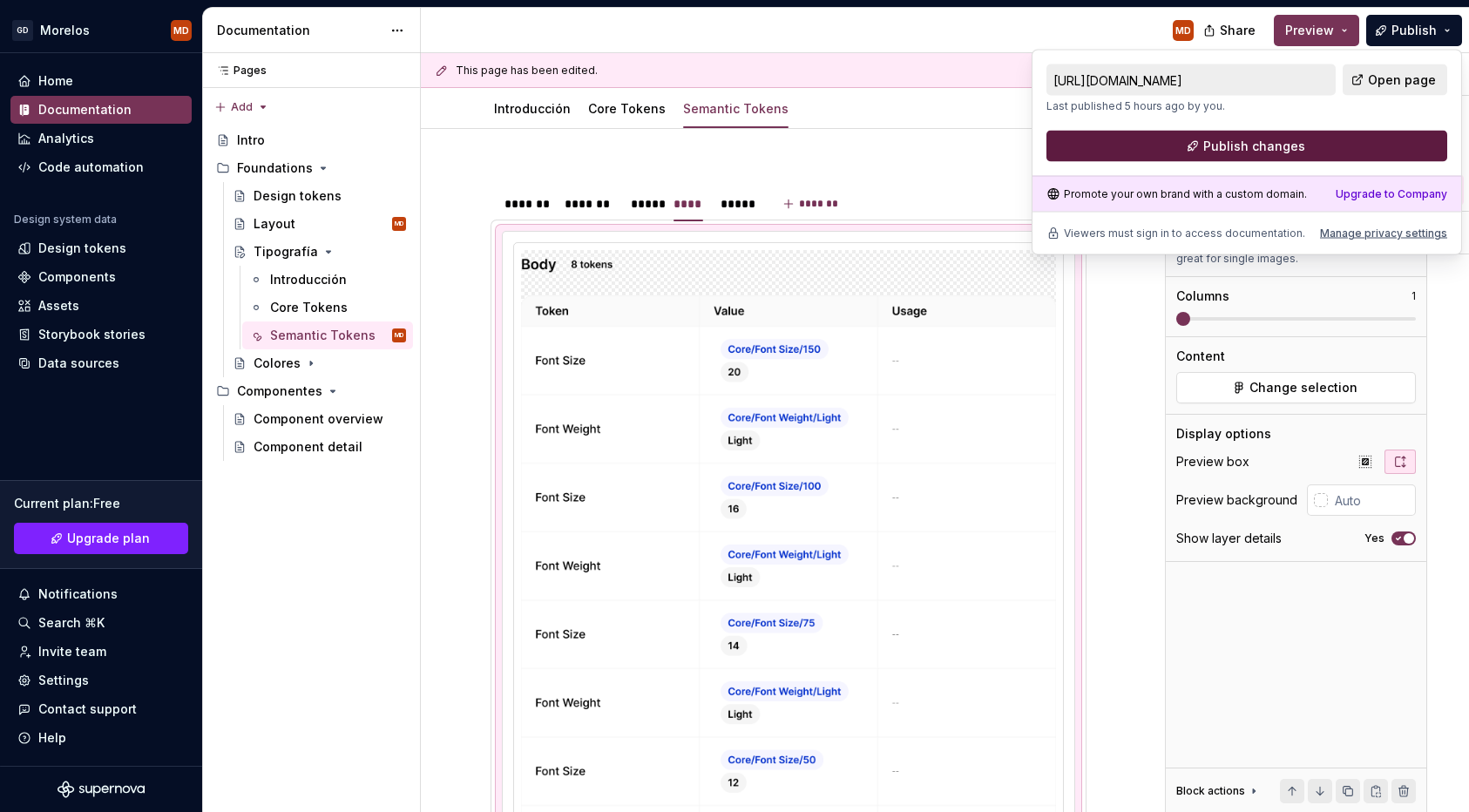
click at [1337, 149] on button "Publish changes" at bounding box center [1247, 146] width 400 height 31
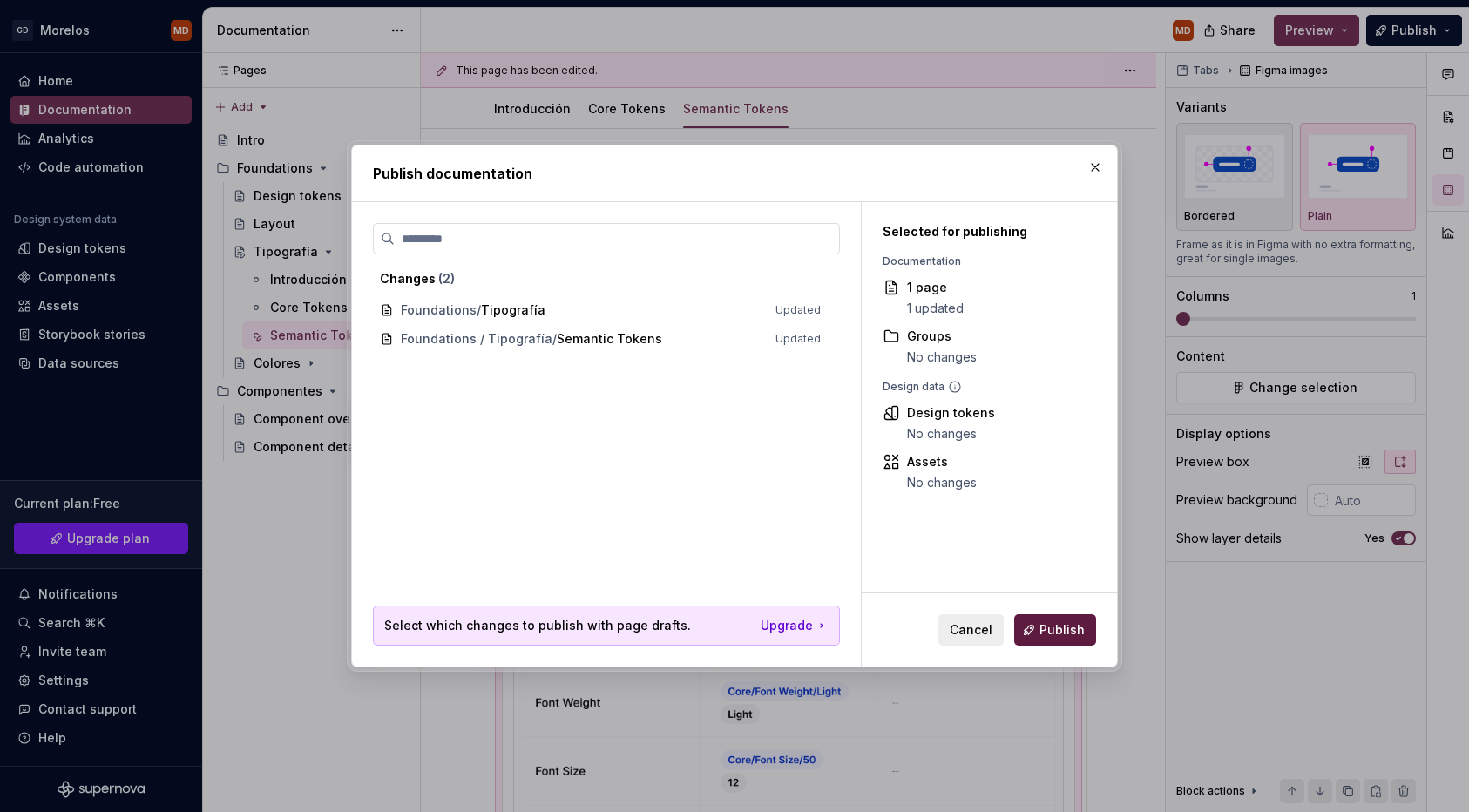
click at [1081, 640] on button "Publish" at bounding box center [1055, 630] width 82 height 31
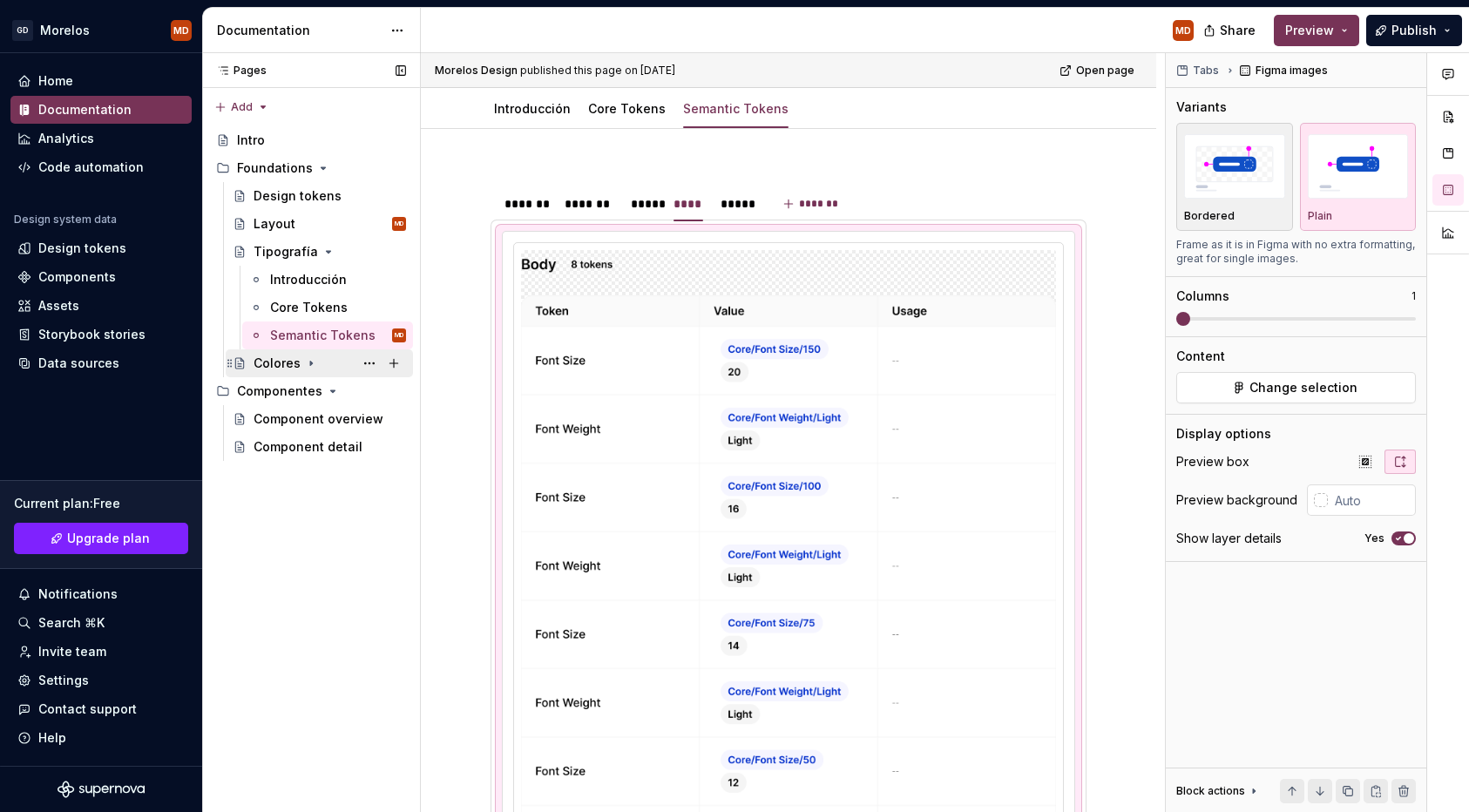
click at [304, 367] on icon "Page tree" at bounding box center [311, 364] width 14 height 14
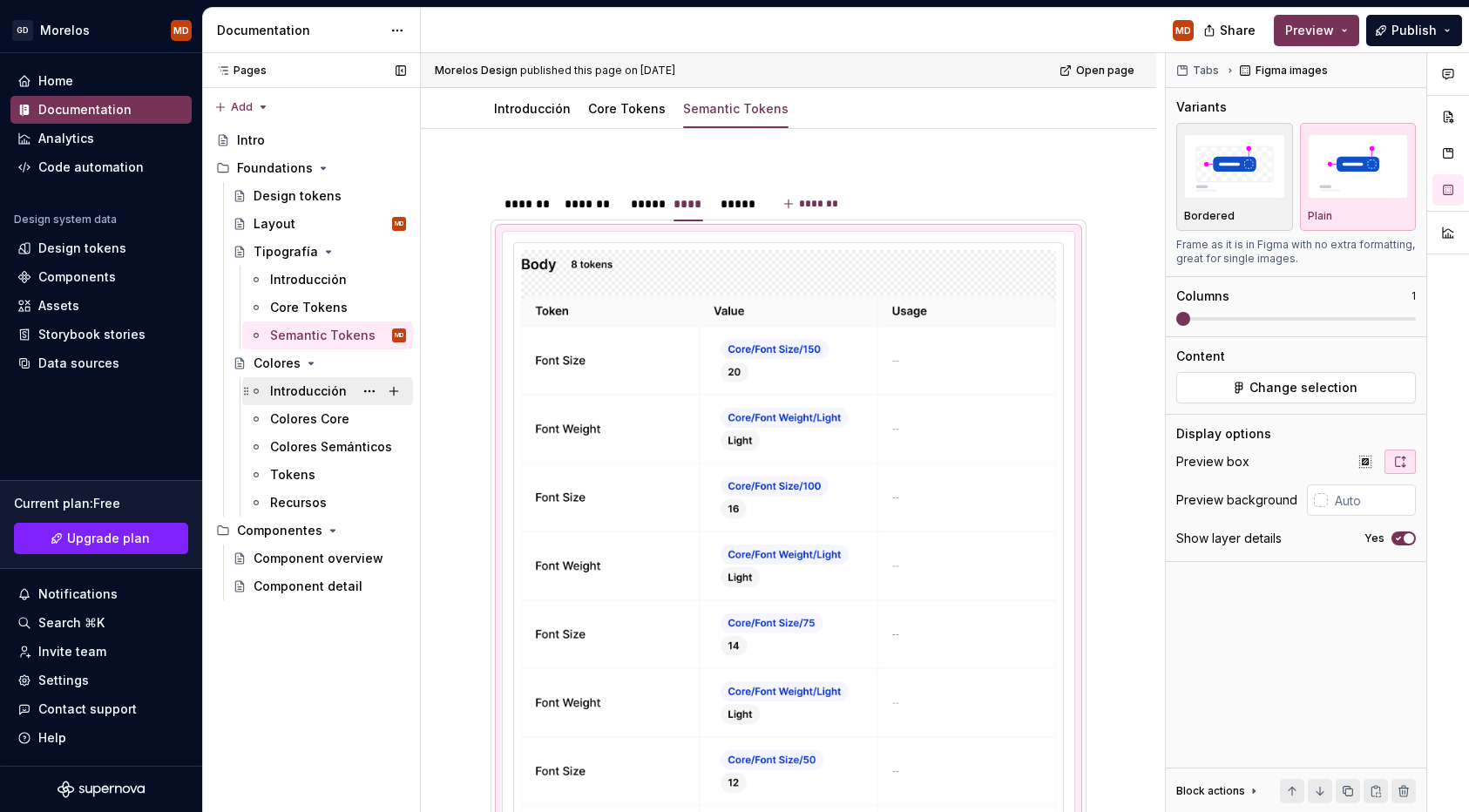
click at [320, 394] on div "Introducción" at bounding box center [309, 391] width 77 height 17
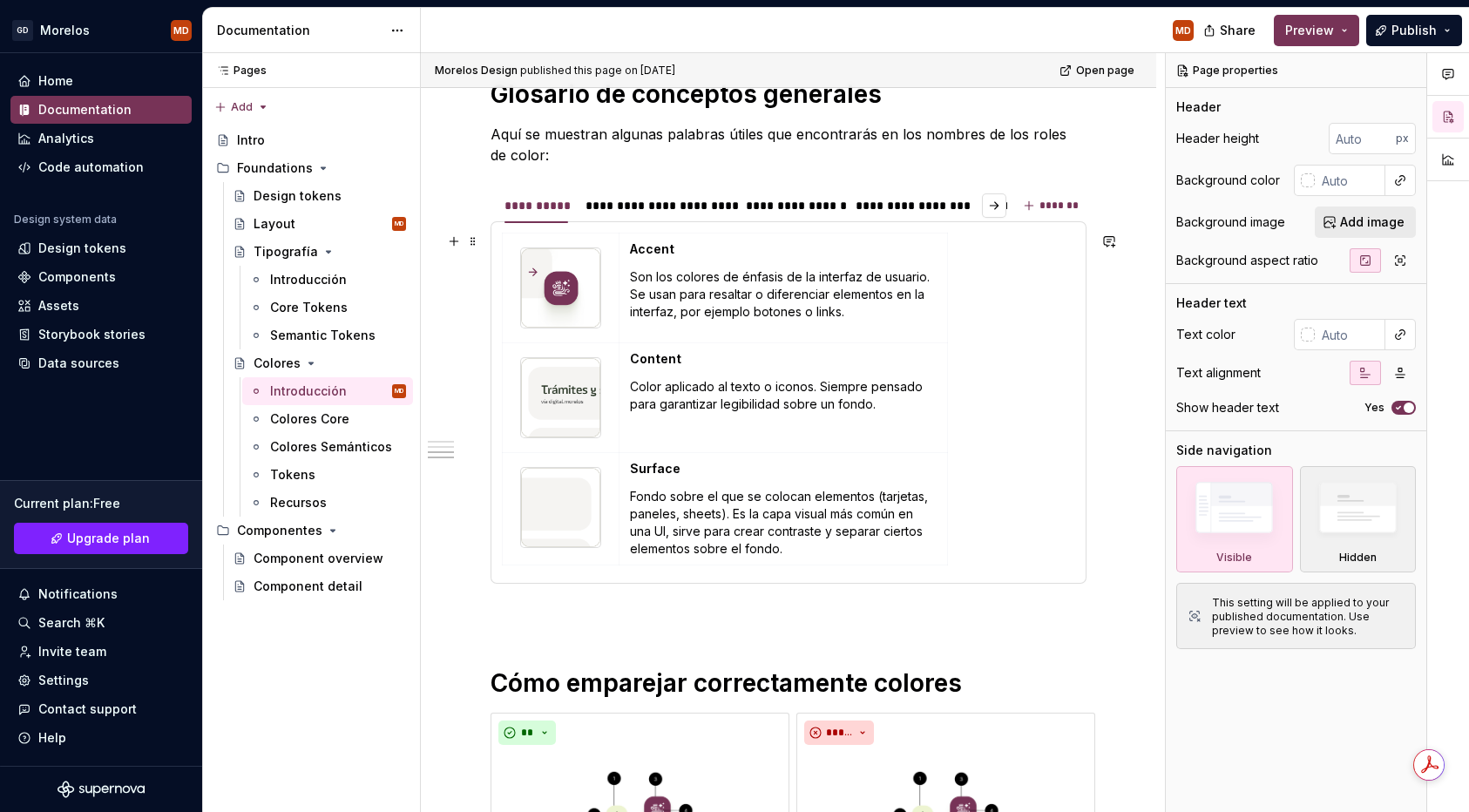
scroll to position [1424, 0]
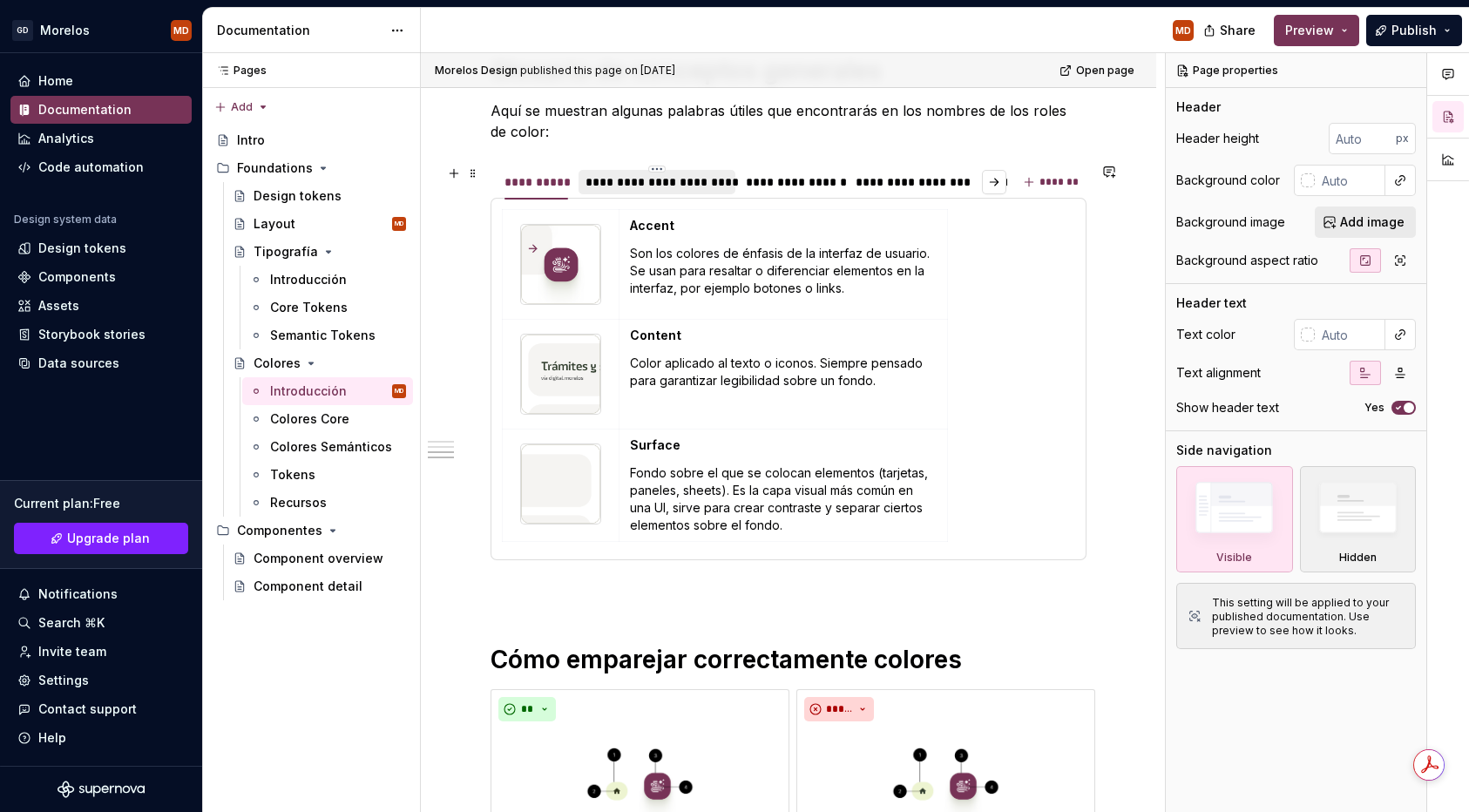
type textarea "*"
click at [665, 187] on div "**********" at bounding box center [657, 182] width 143 height 17
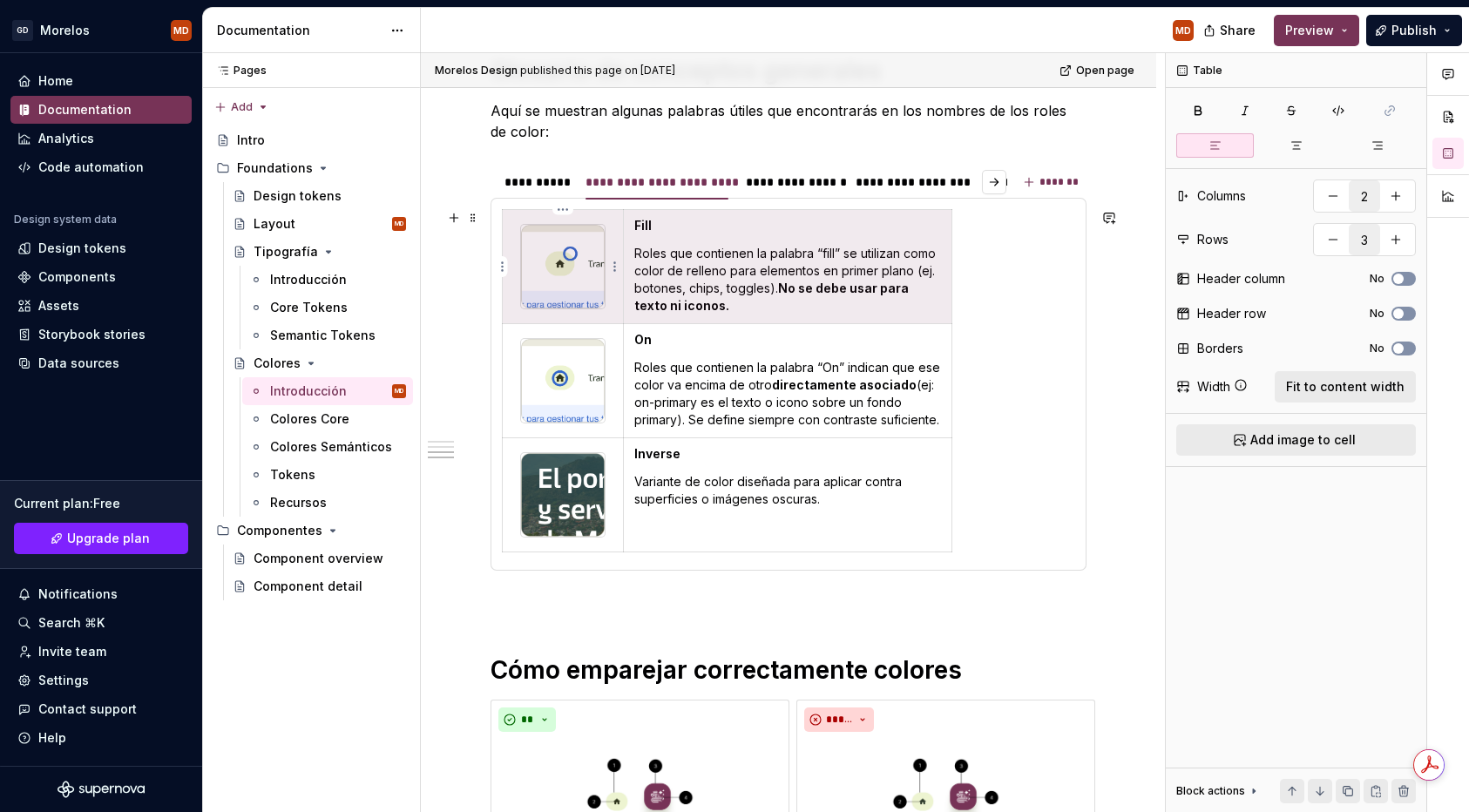
drag, startPoint x: 924, startPoint y: 302, endPoint x: 576, endPoint y: 235, distance: 354.4
click at [576, 235] on tr "Fill Roles que contienen la palabra “fill” se utilizan como color de relleno pa…" at bounding box center [728, 267] width 449 height 115
click at [507, 265] on html "[PERSON_NAME] MD Home Documentation Analytics Code automation Design system dat…" at bounding box center [734, 406] width 1469 height 812
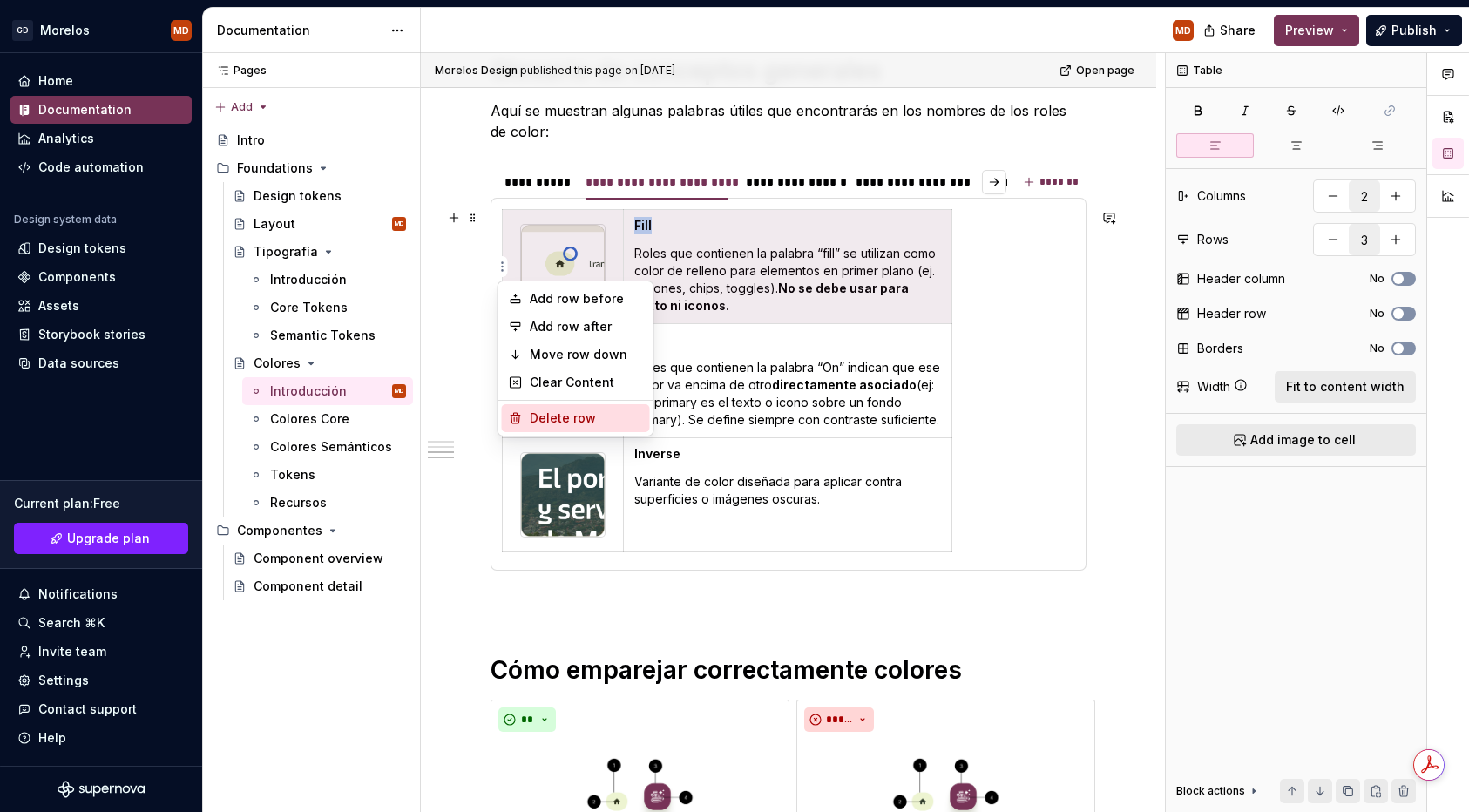
click at [581, 410] on div "Delete row" at bounding box center [587, 418] width 114 height 17
type input "2"
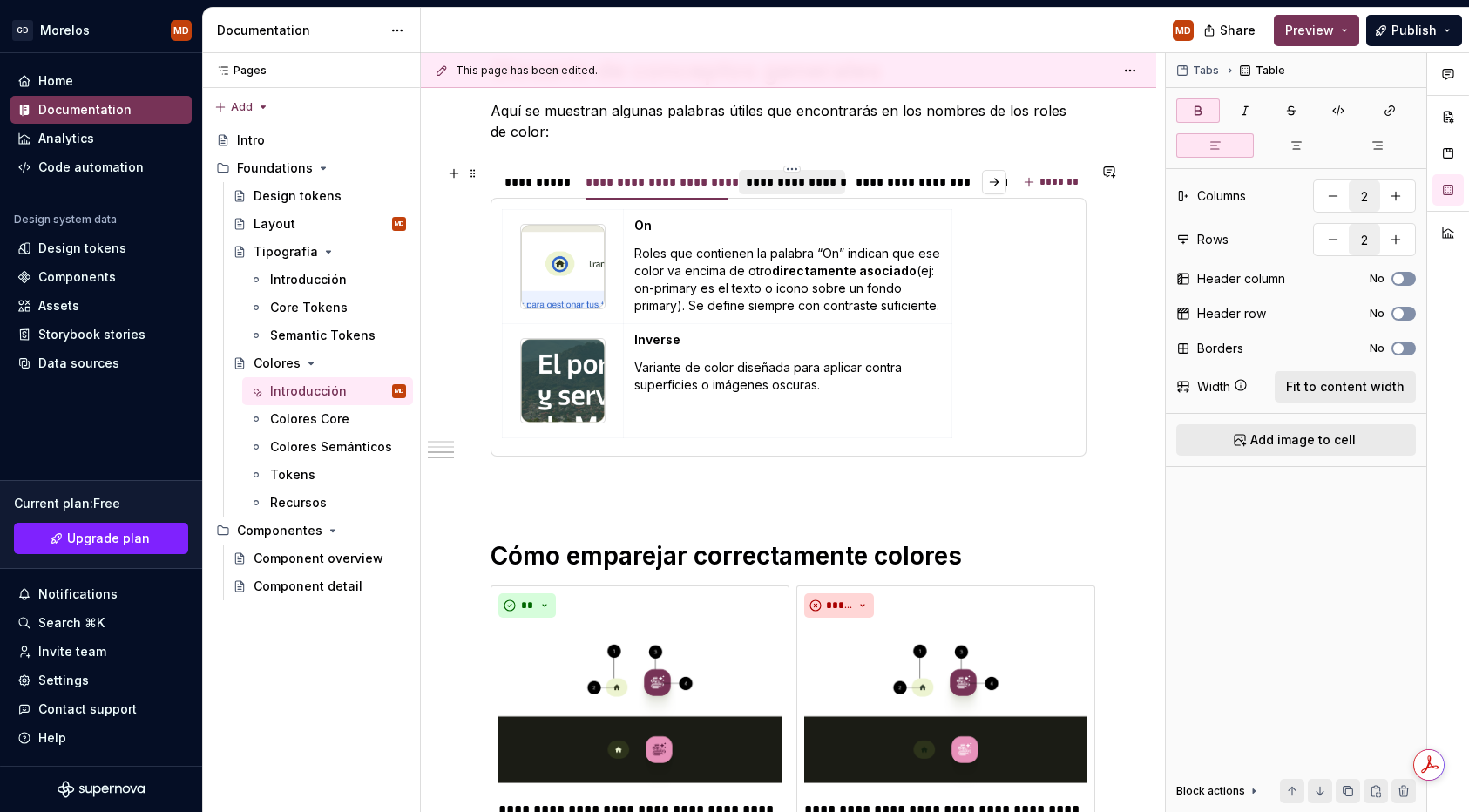
click at [804, 184] on div "**********" at bounding box center [792, 182] width 93 height 17
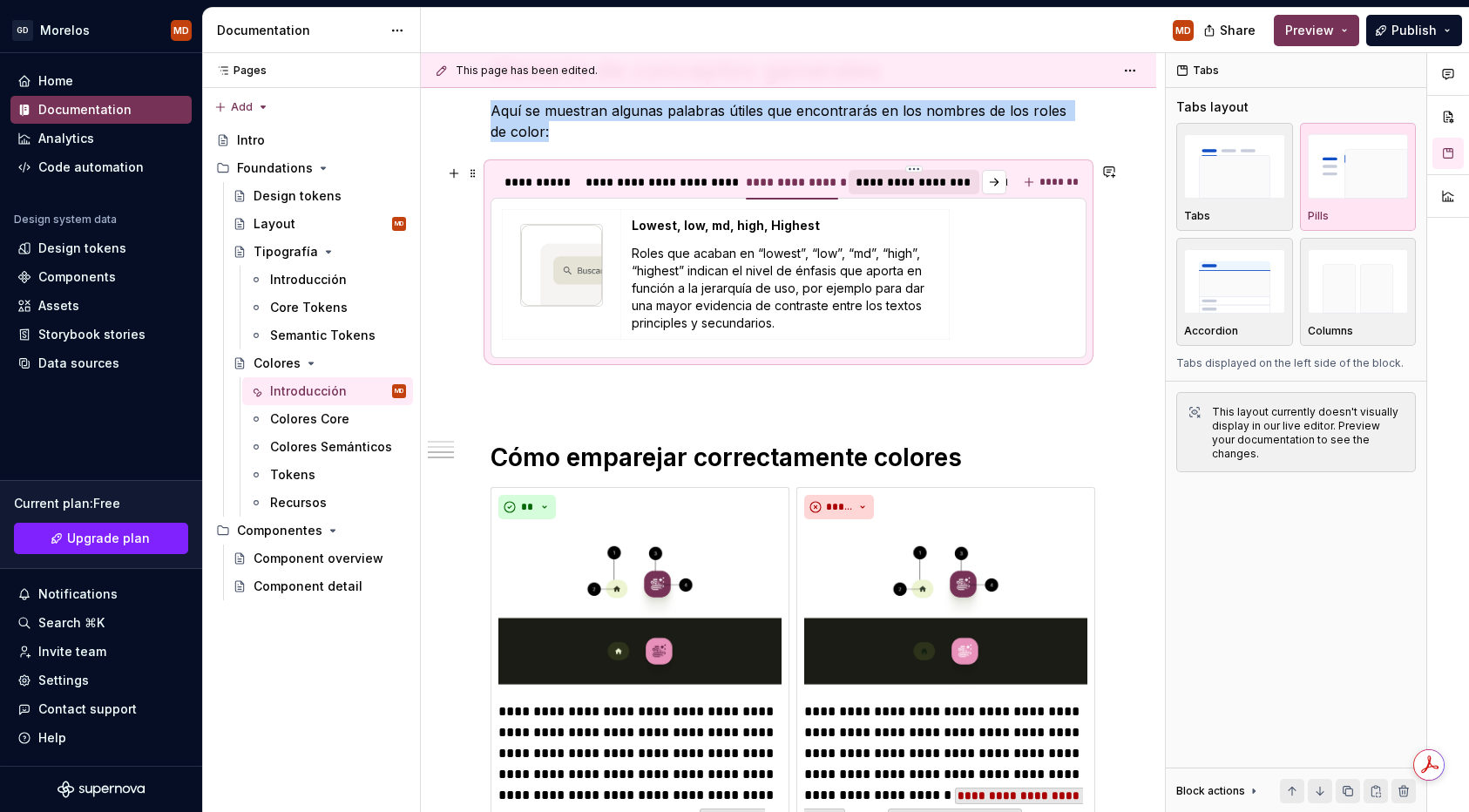
click at [889, 186] on div "**********" at bounding box center [915, 182] width 117 height 17
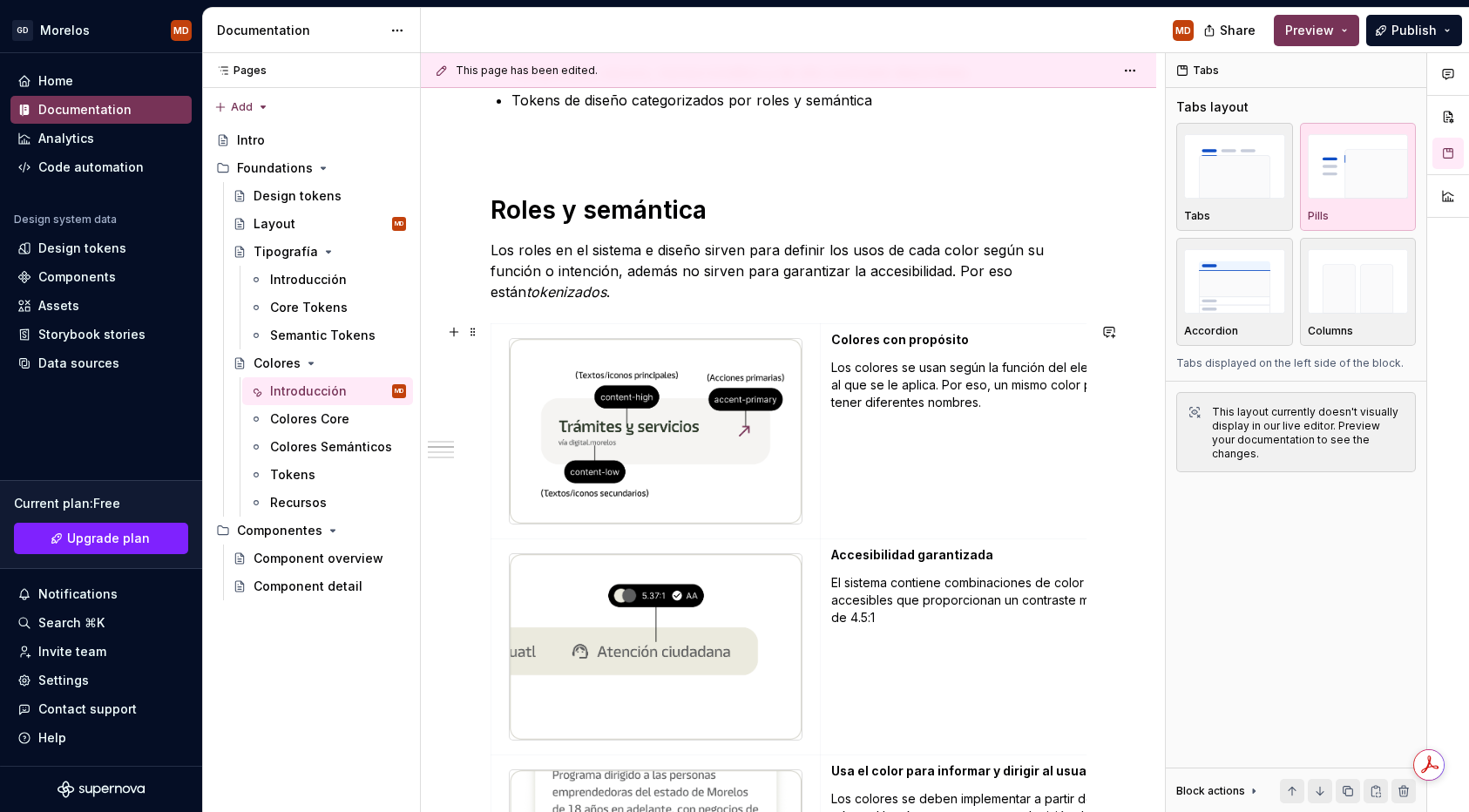
scroll to position [145, 0]
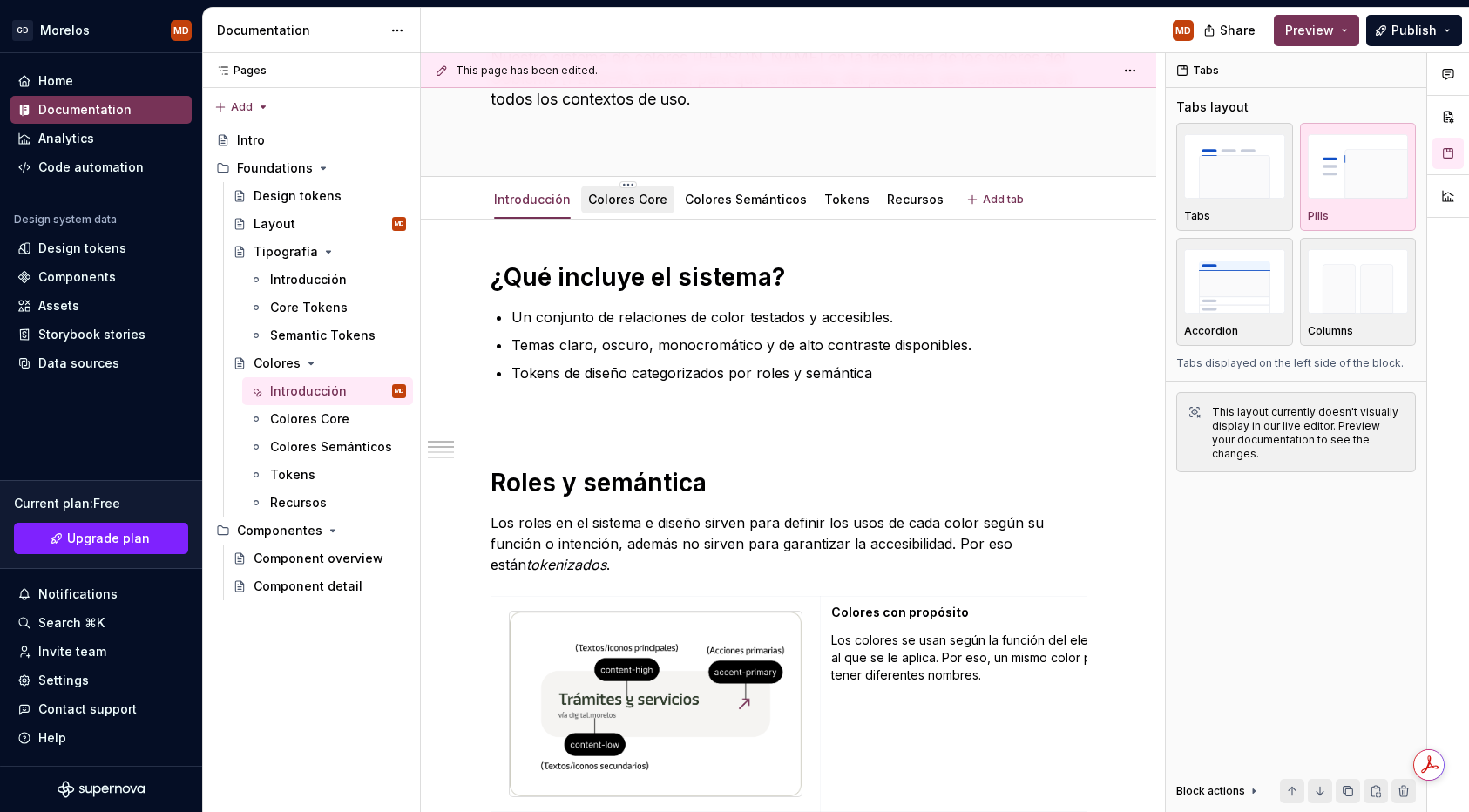
click at [637, 203] on link "Colores Core" at bounding box center [628, 198] width 80 height 15
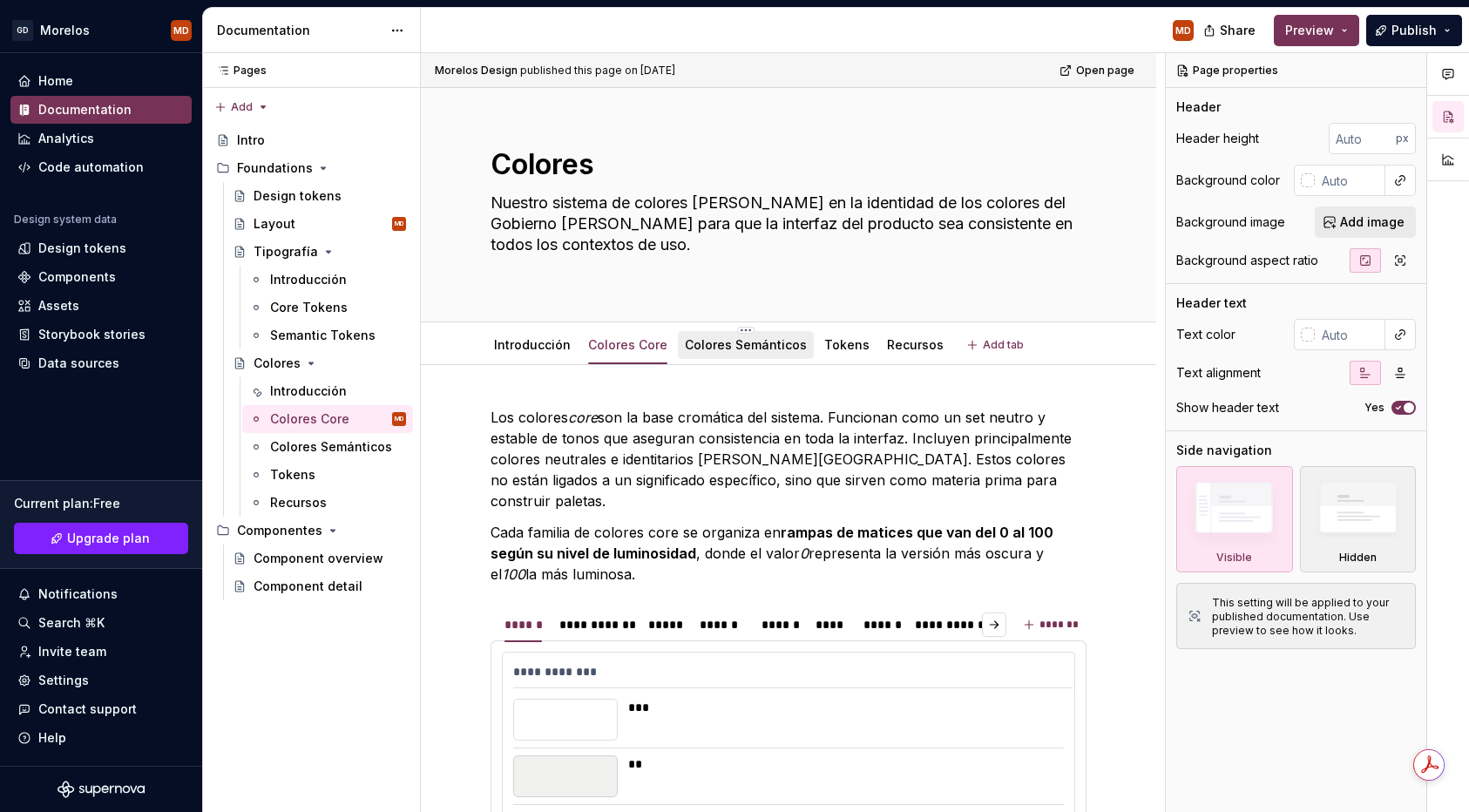
click at [756, 337] on link "Colores Semánticos" at bounding box center [746, 344] width 122 height 15
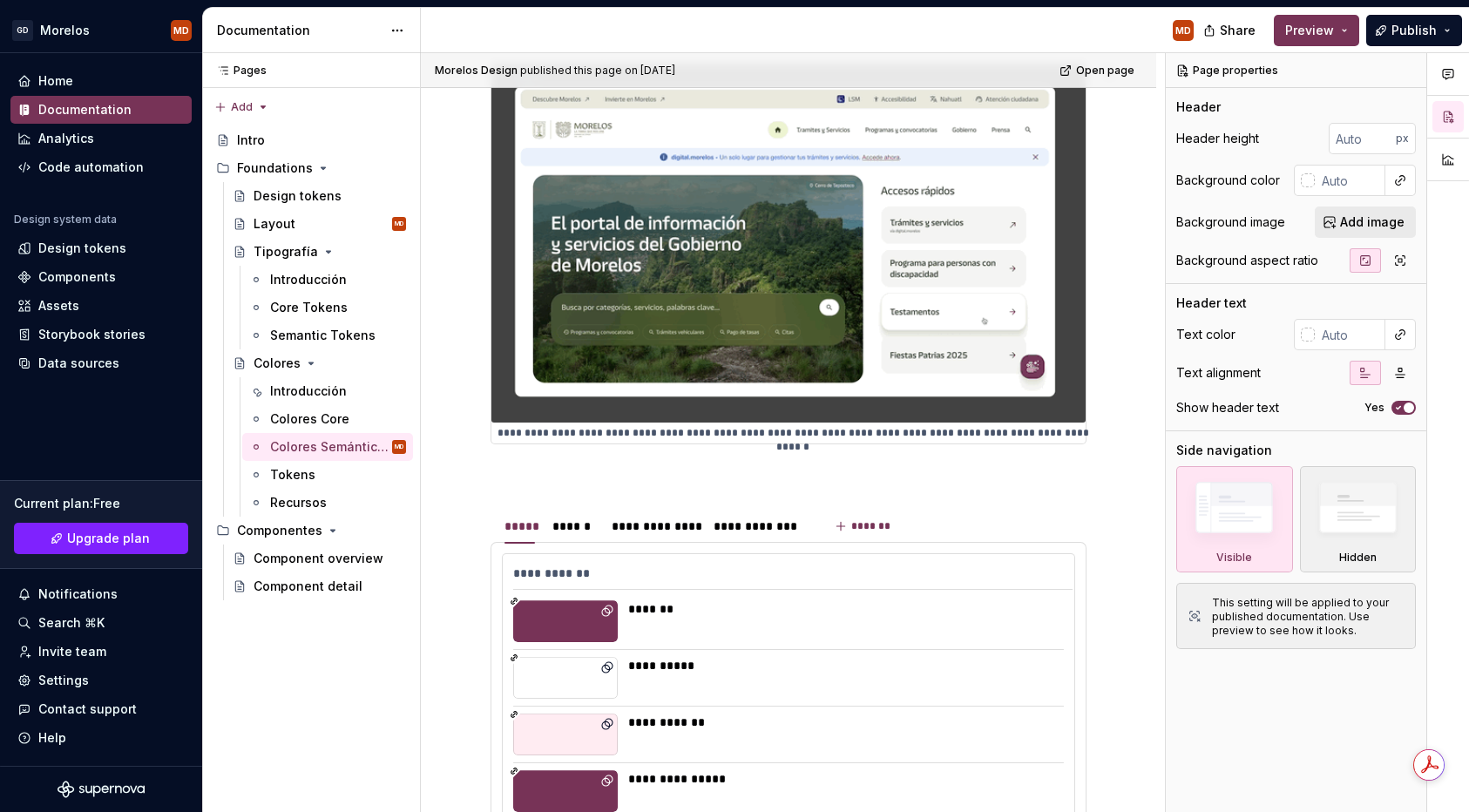
scroll to position [1004, 0]
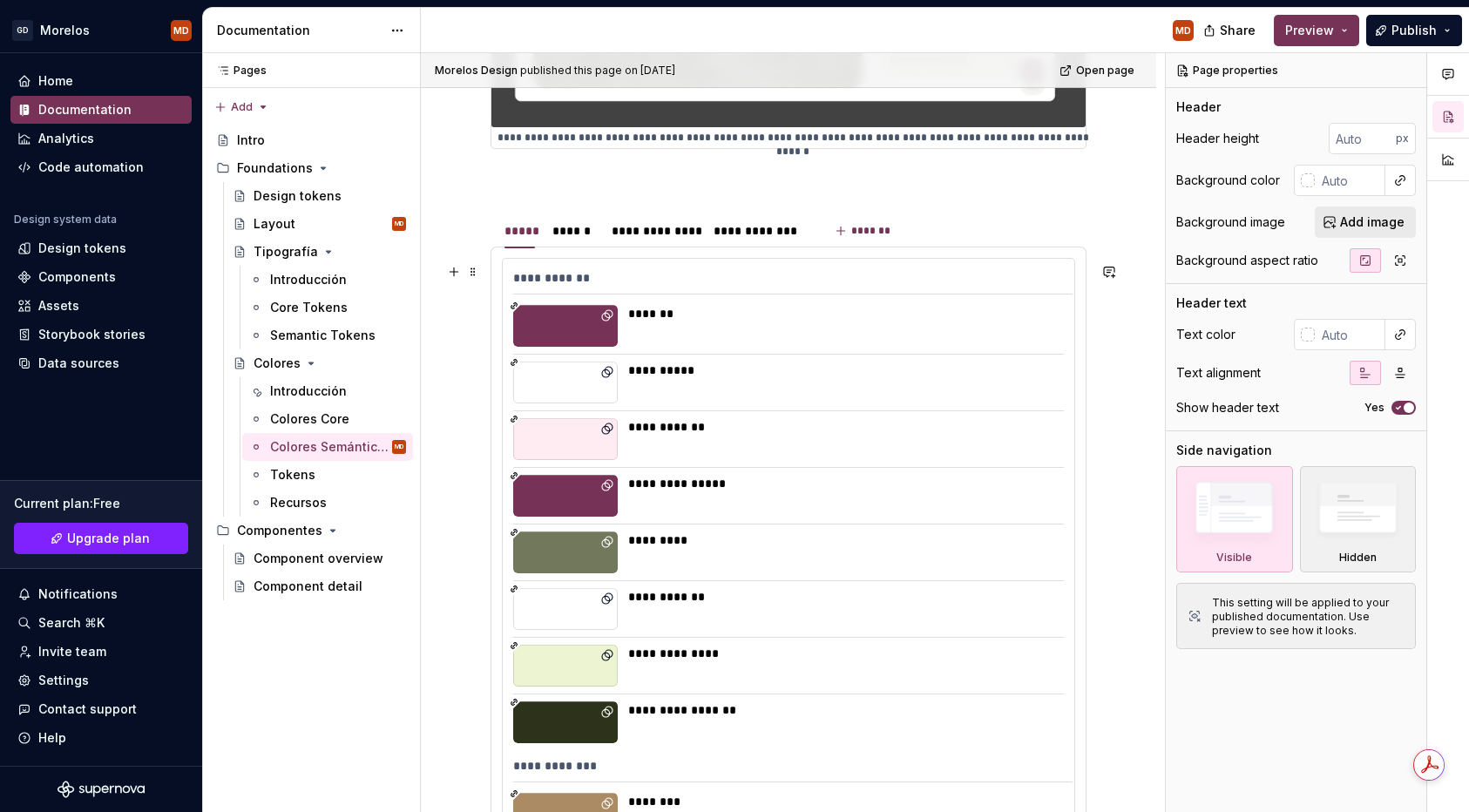
click at [781, 378] on div "**********" at bounding box center [845, 371] width 434 height 17
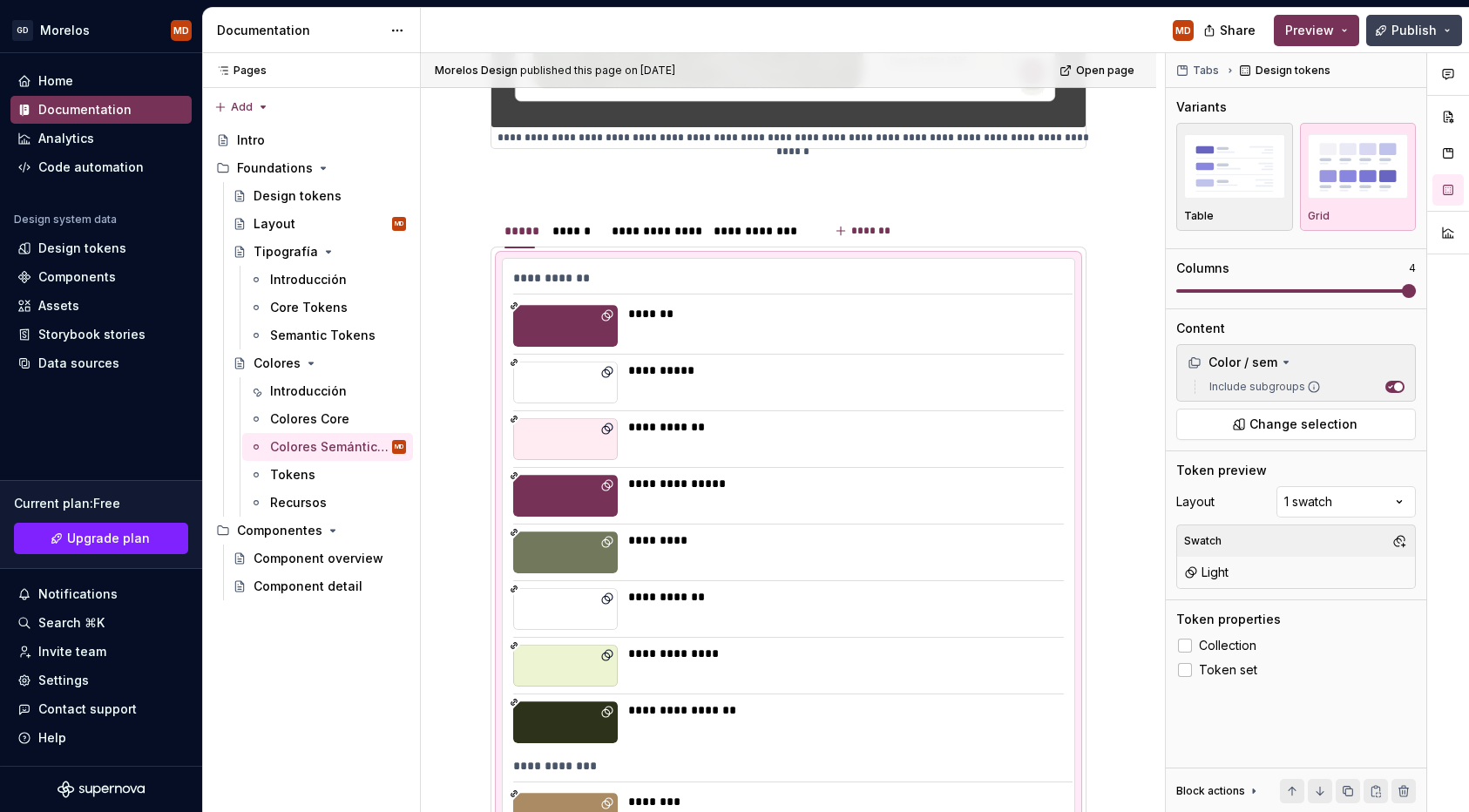
click at [1398, 25] on span "Publish" at bounding box center [1414, 31] width 45 height 17
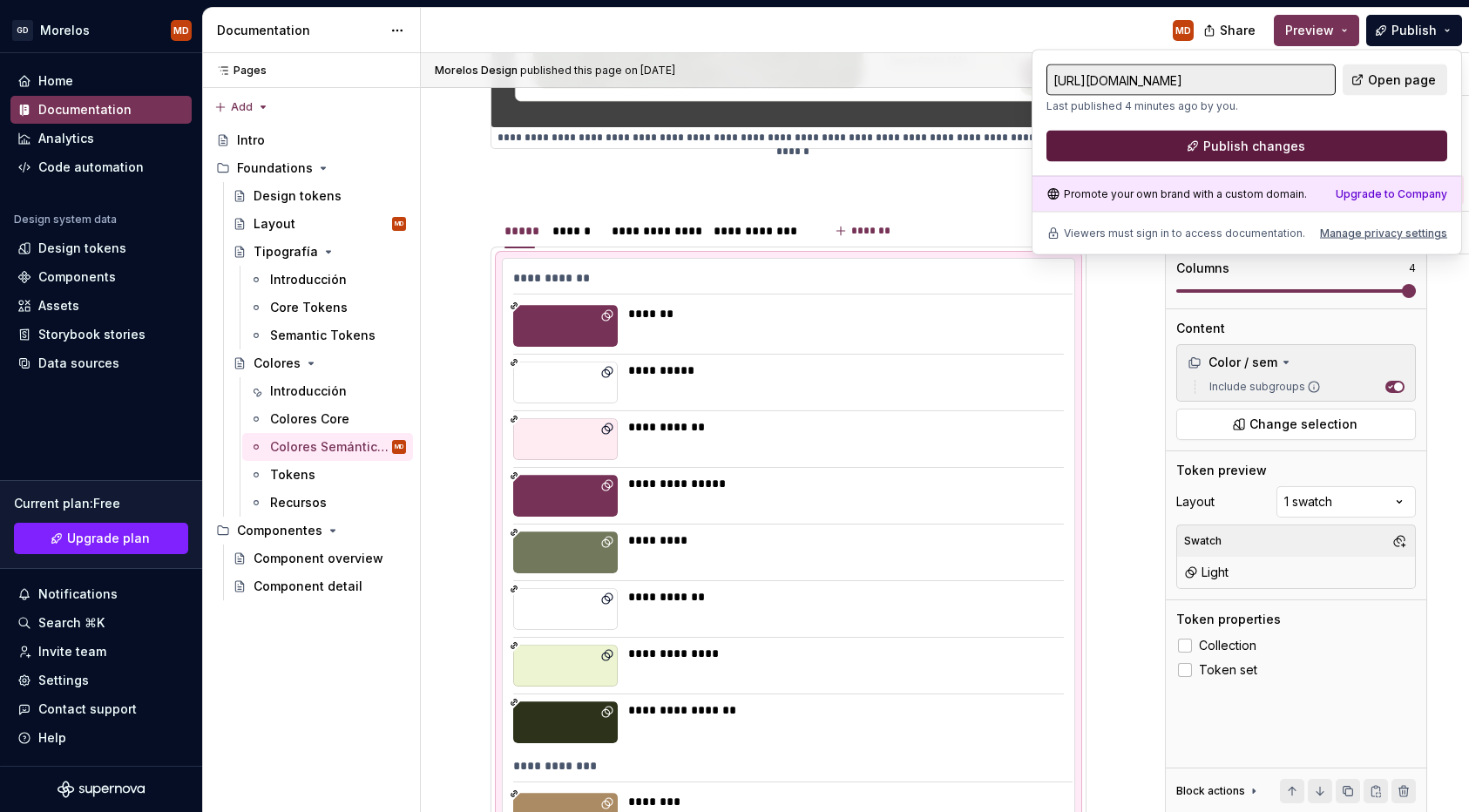
click at [1303, 144] on button "Publish changes" at bounding box center [1247, 146] width 400 height 31
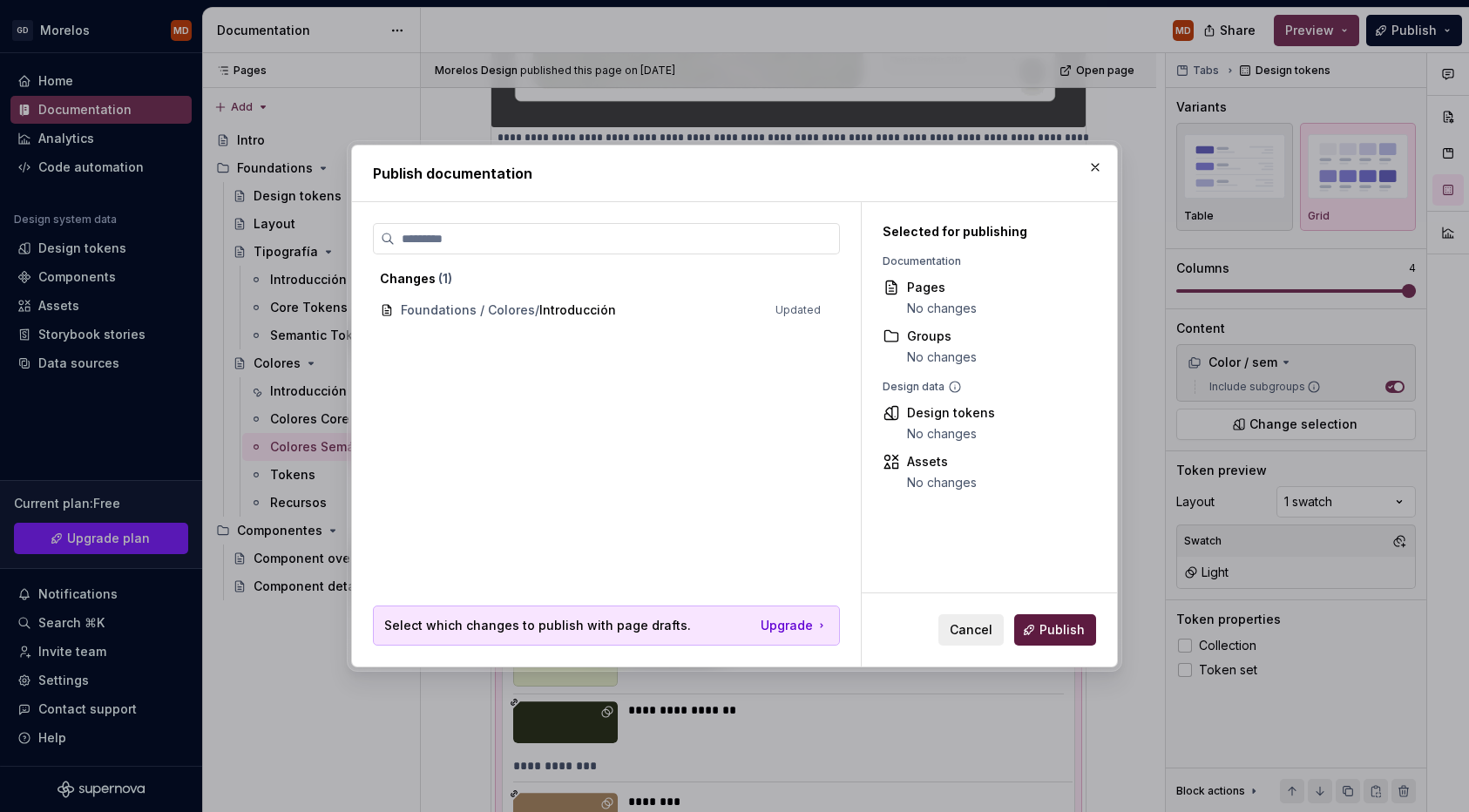
click at [1066, 625] on span "Publish" at bounding box center [1062, 630] width 45 height 17
type textarea "*"
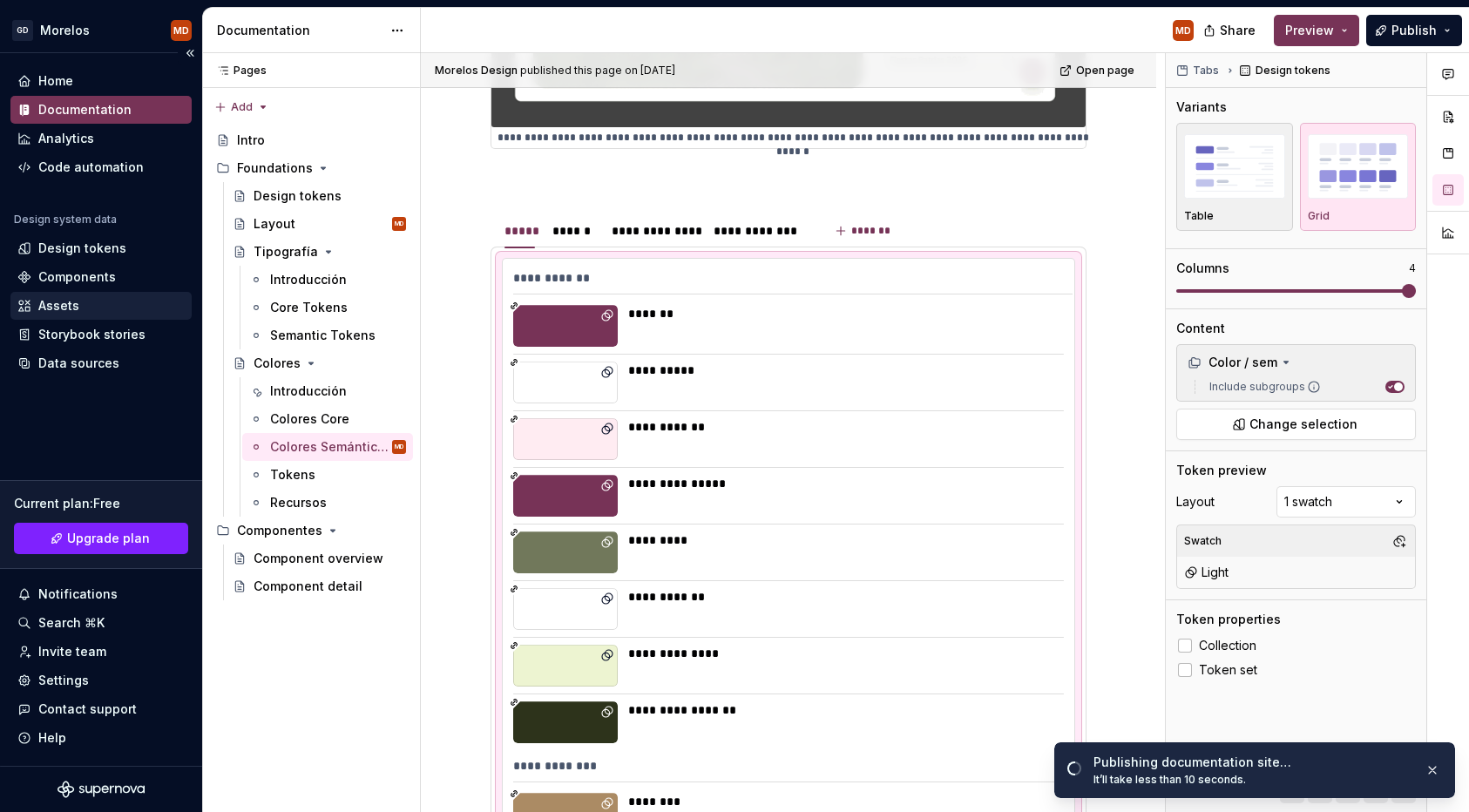
click at [78, 307] on div "Assets" at bounding box center [101, 306] width 167 height 17
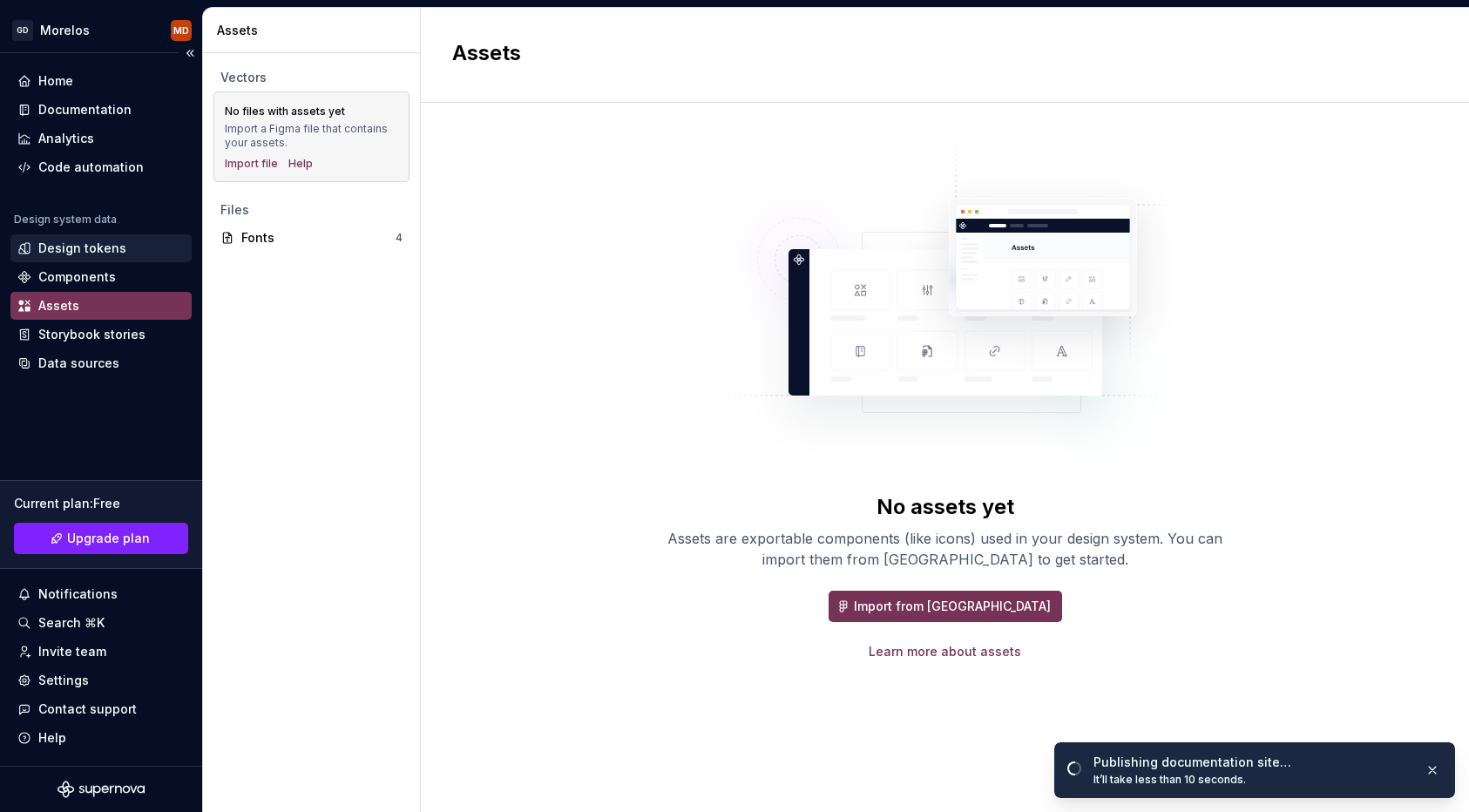
click at [136, 257] on div "Design tokens" at bounding box center [101, 248] width 181 height 28
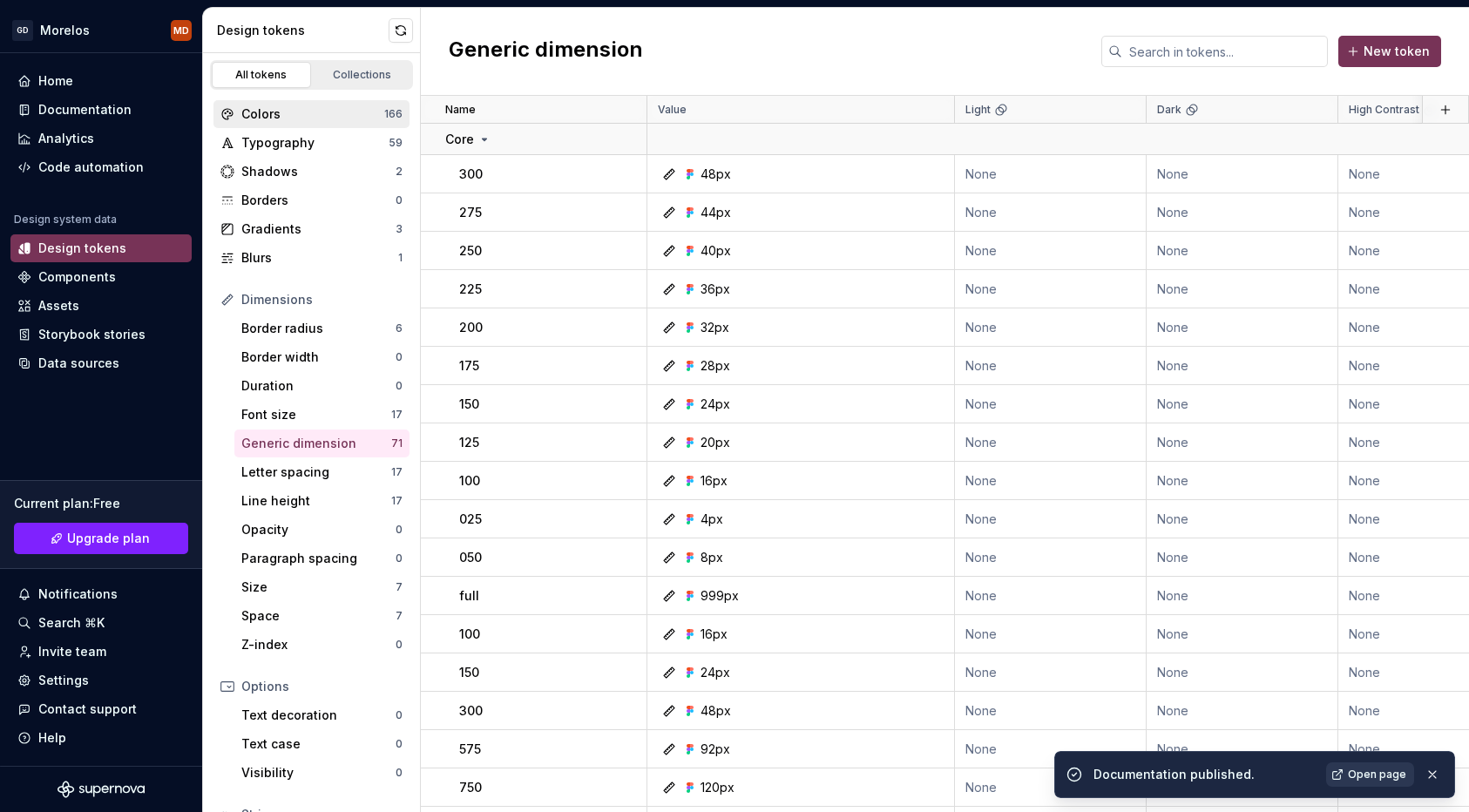
click at [326, 114] on div "Colors" at bounding box center [312, 115] width 143 height 17
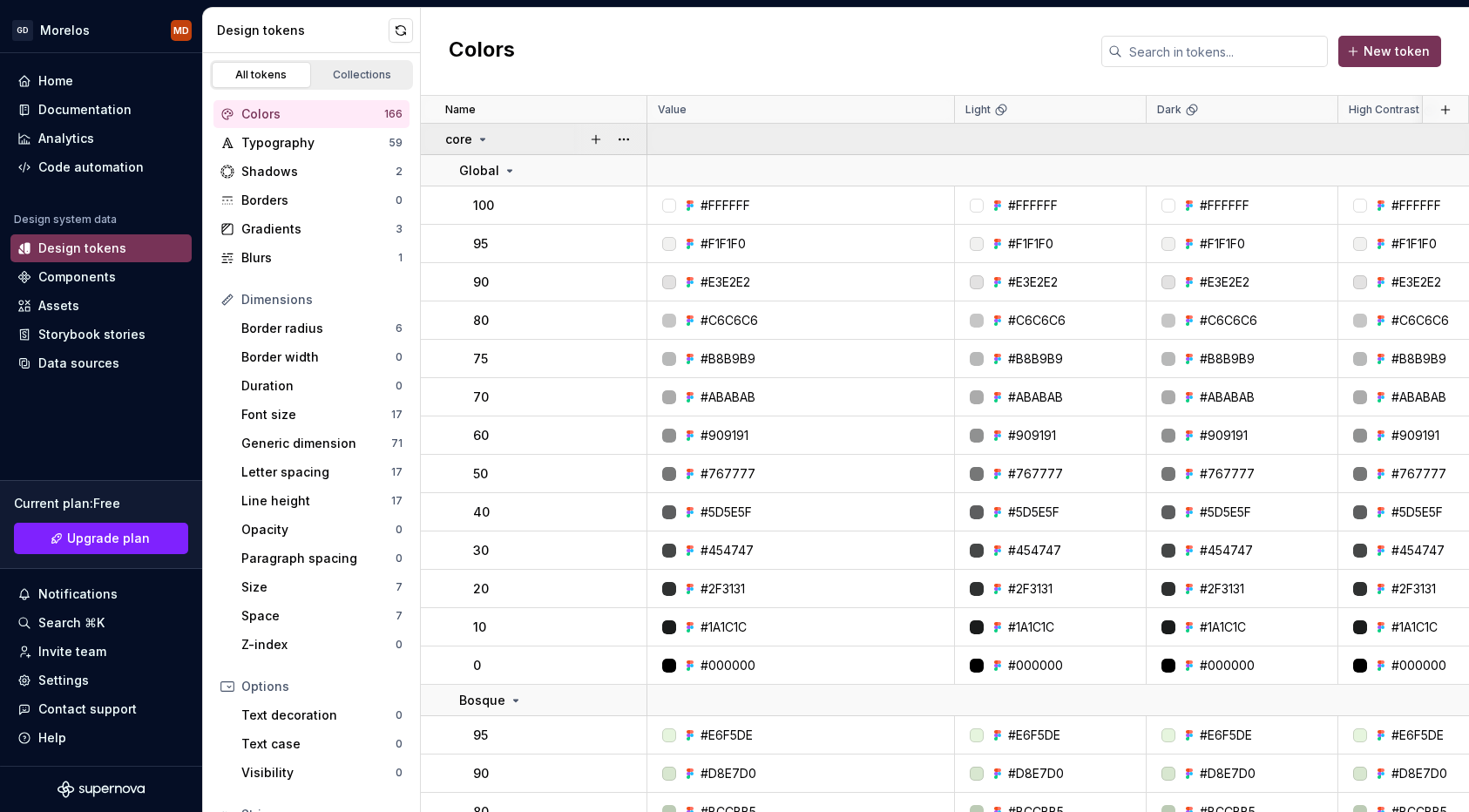
click at [477, 135] on icon at bounding box center [483, 139] width 14 height 14
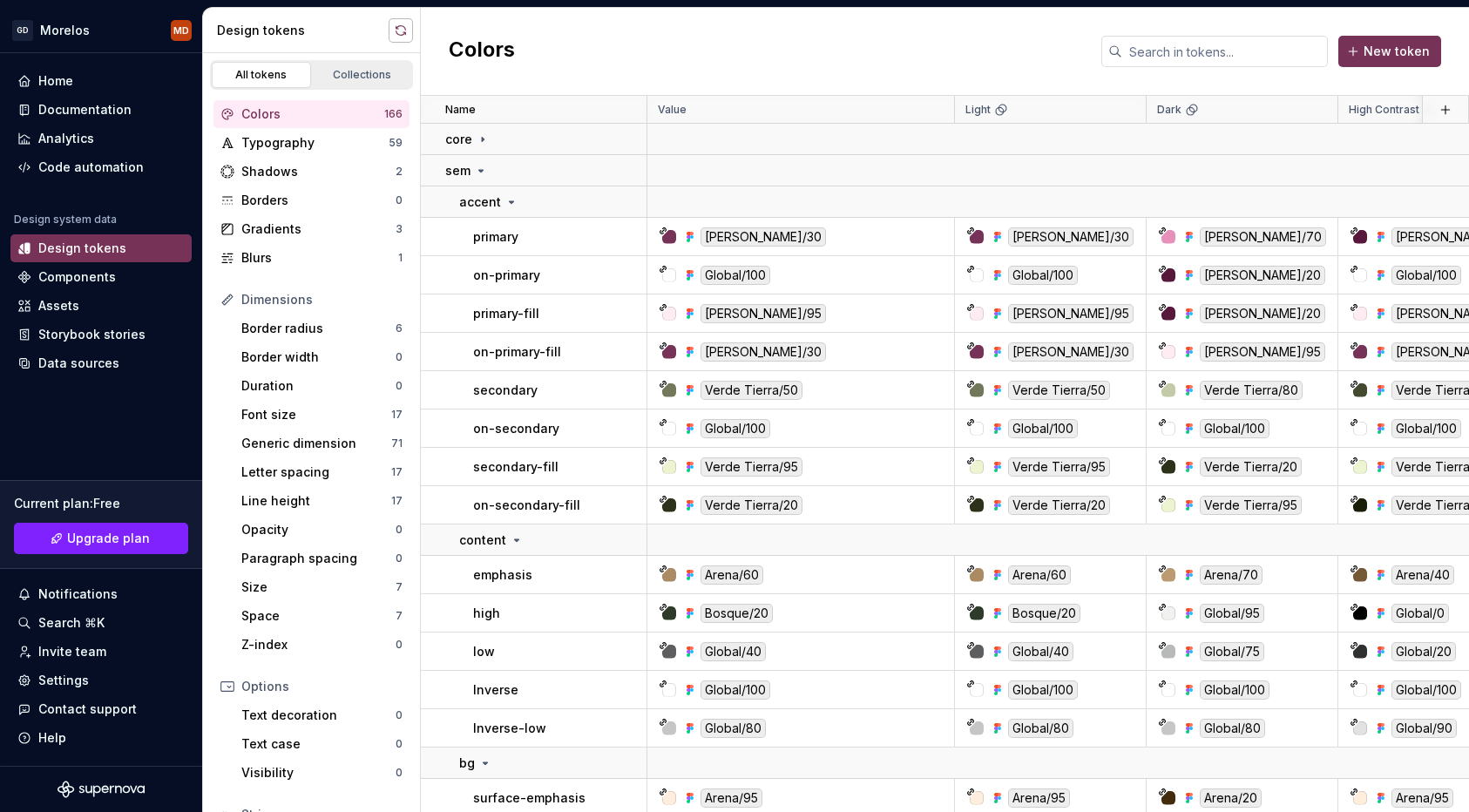
click at [400, 18] on button "button" at bounding box center [400, 31] width 24 height 24
